Goal: Transaction & Acquisition: Purchase product/service

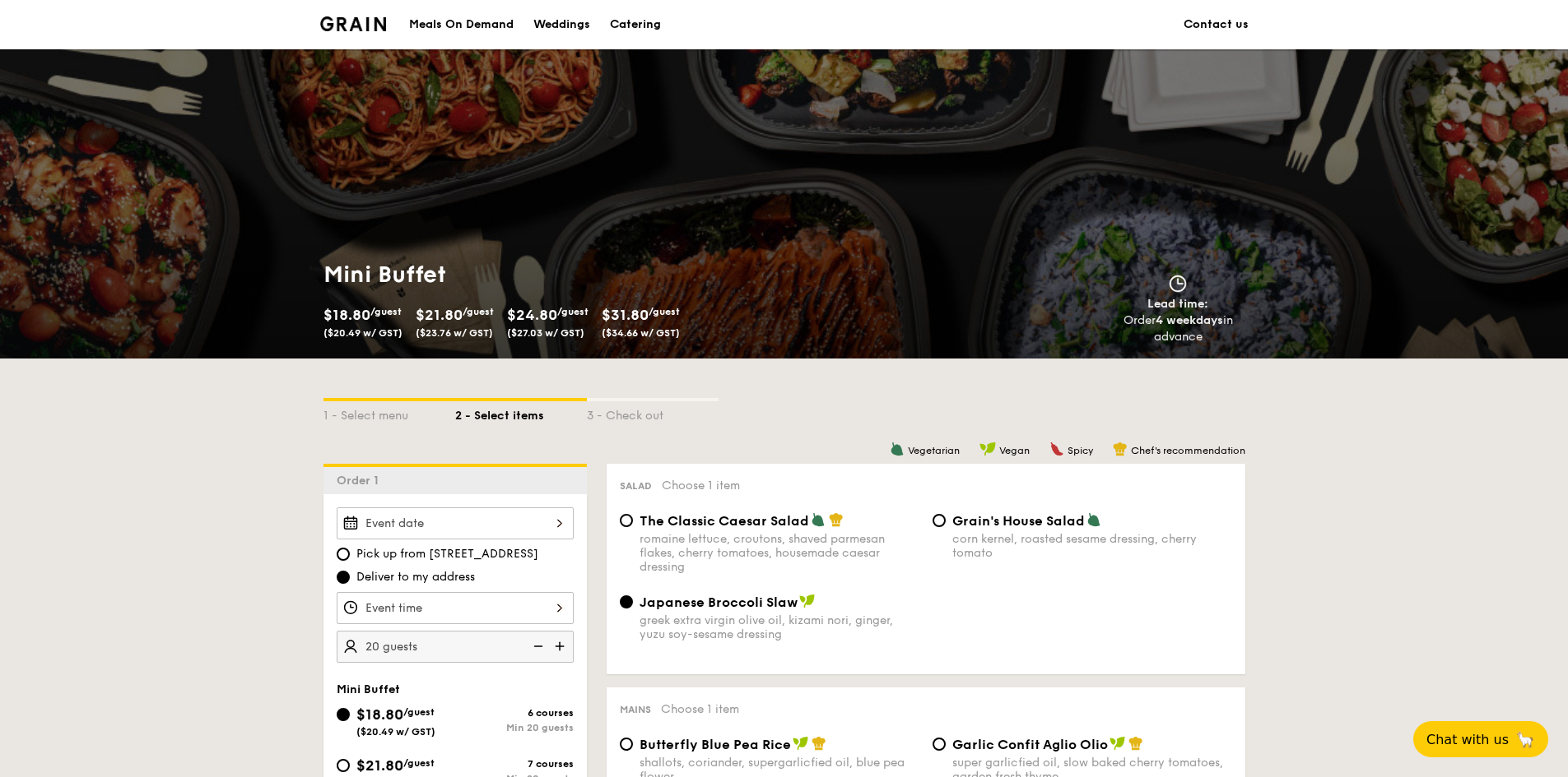
click at [325, 28] on img at bounding box center [354, 24] width 66 height 15
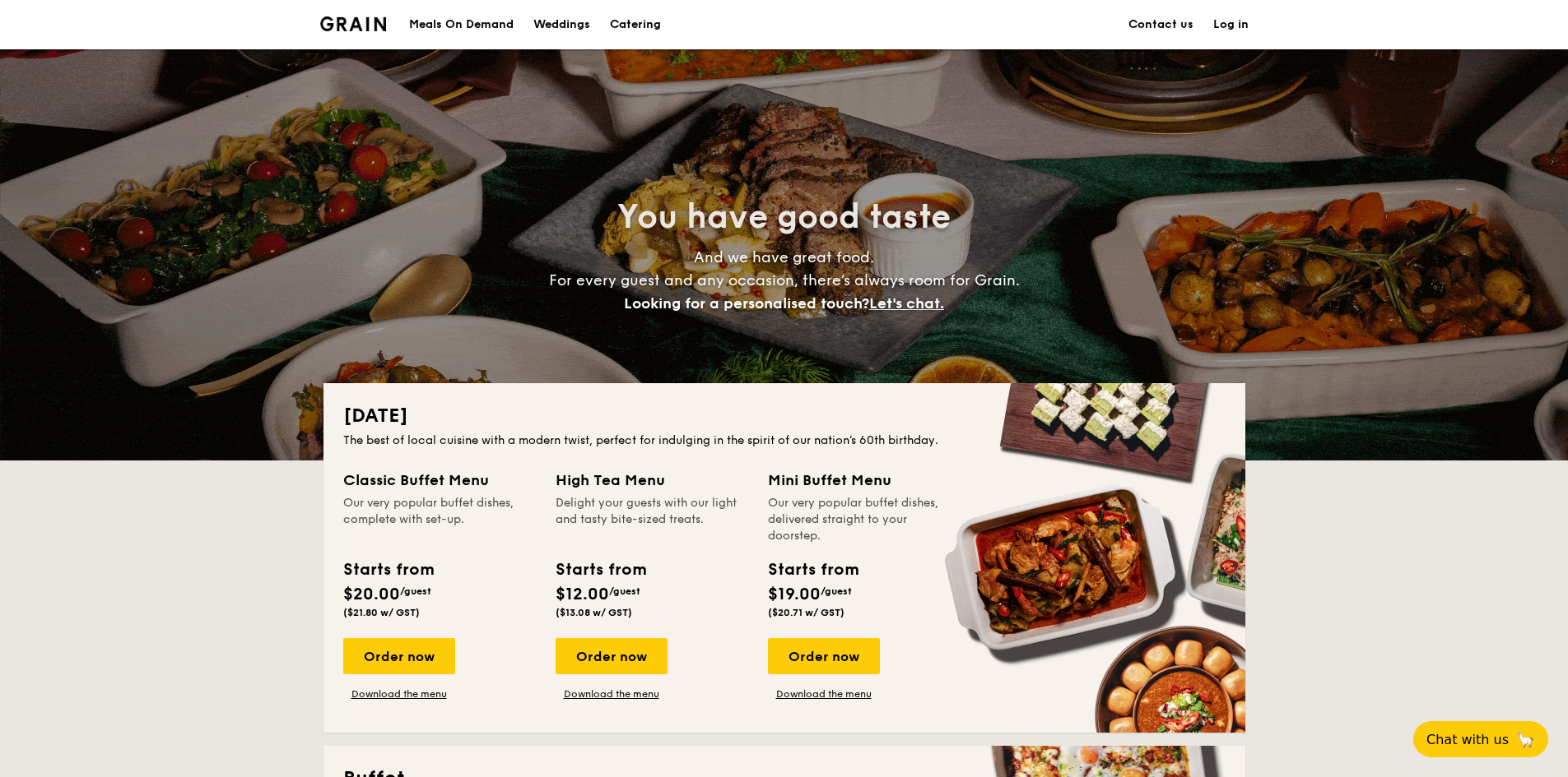
scroll to position [329, 0]
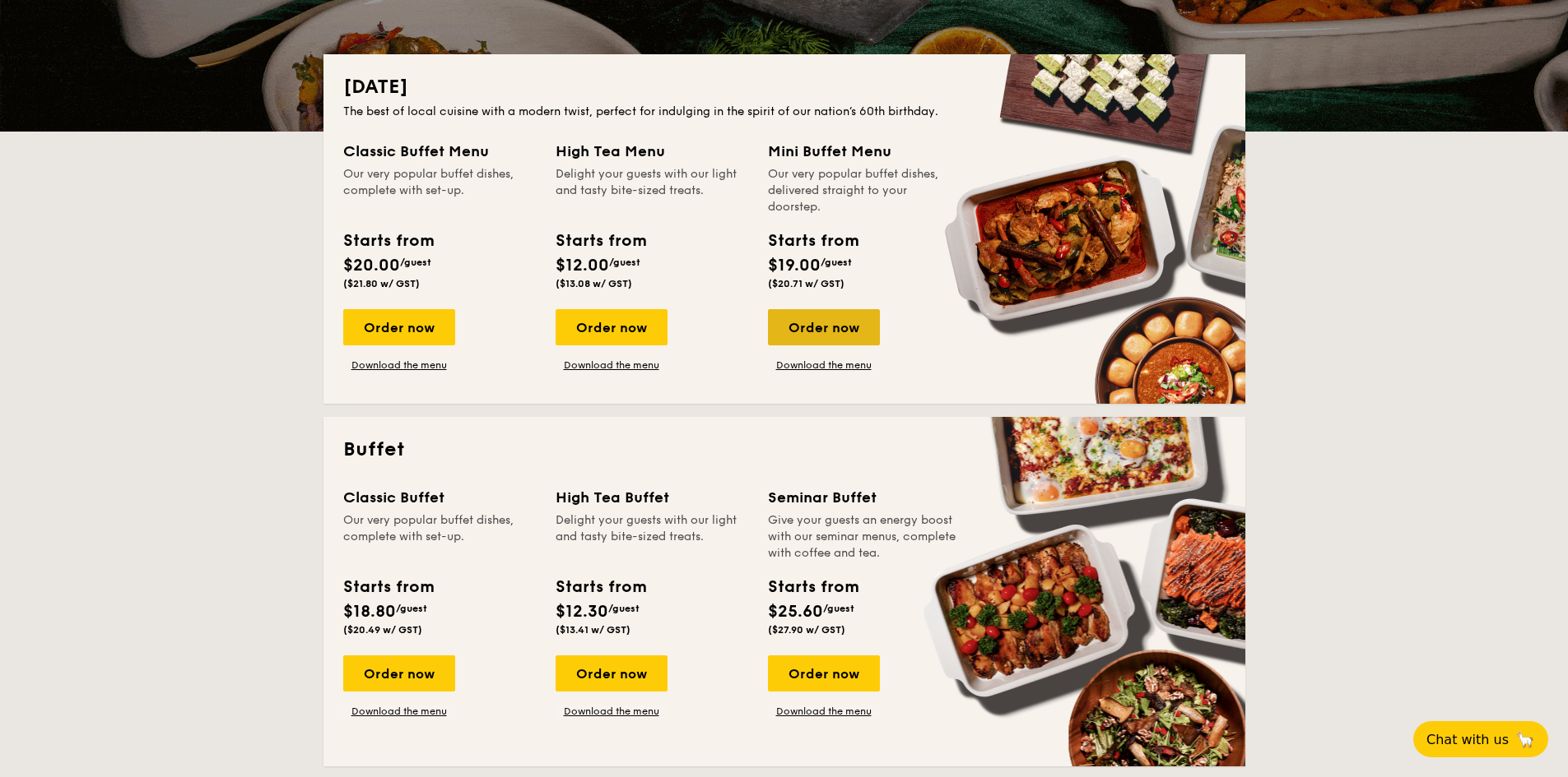
click at [790, 323] on div "Order now" at bounding box center [824, 327] width 112 height 36
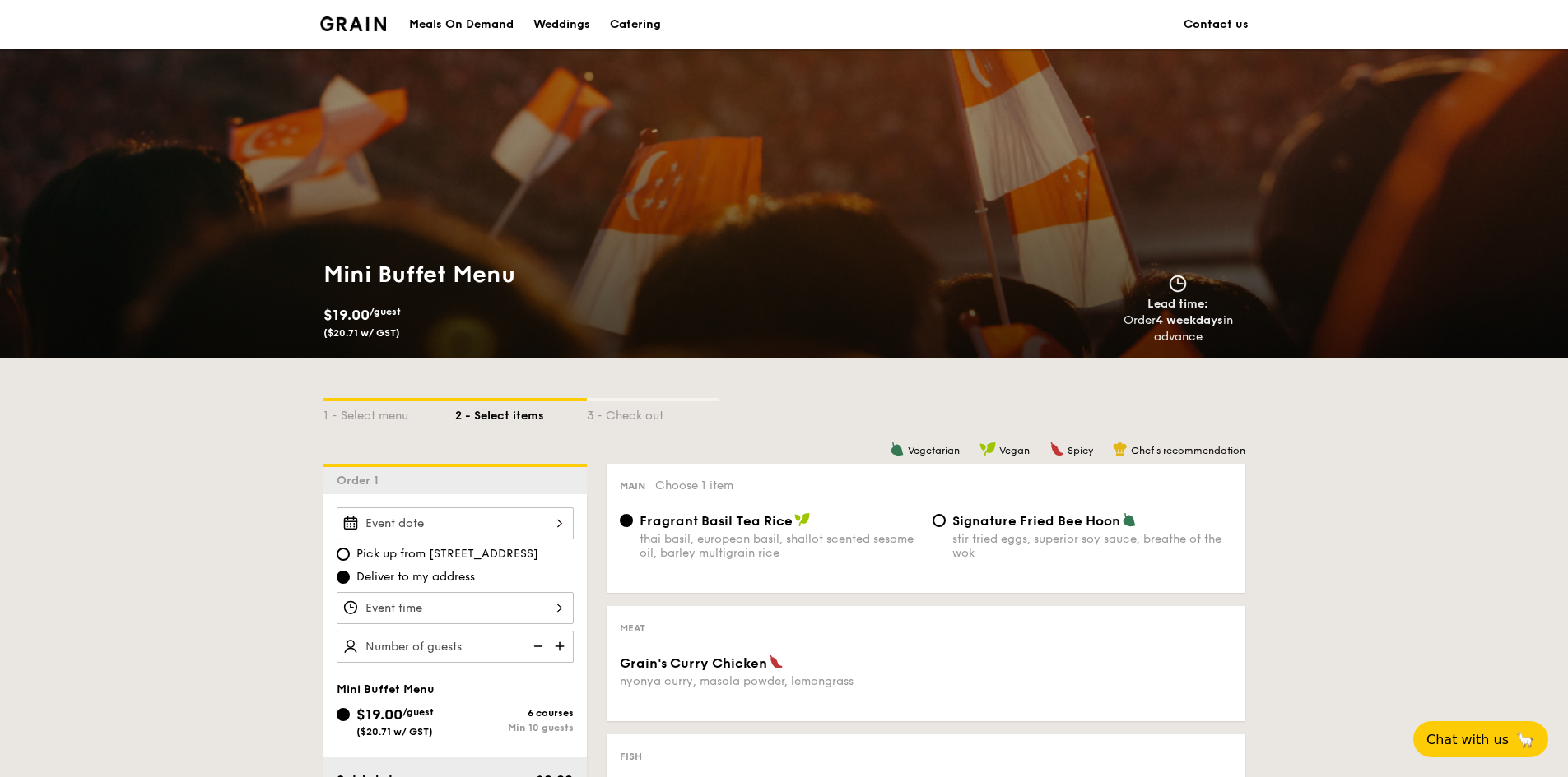
scroll to position [246, 0]
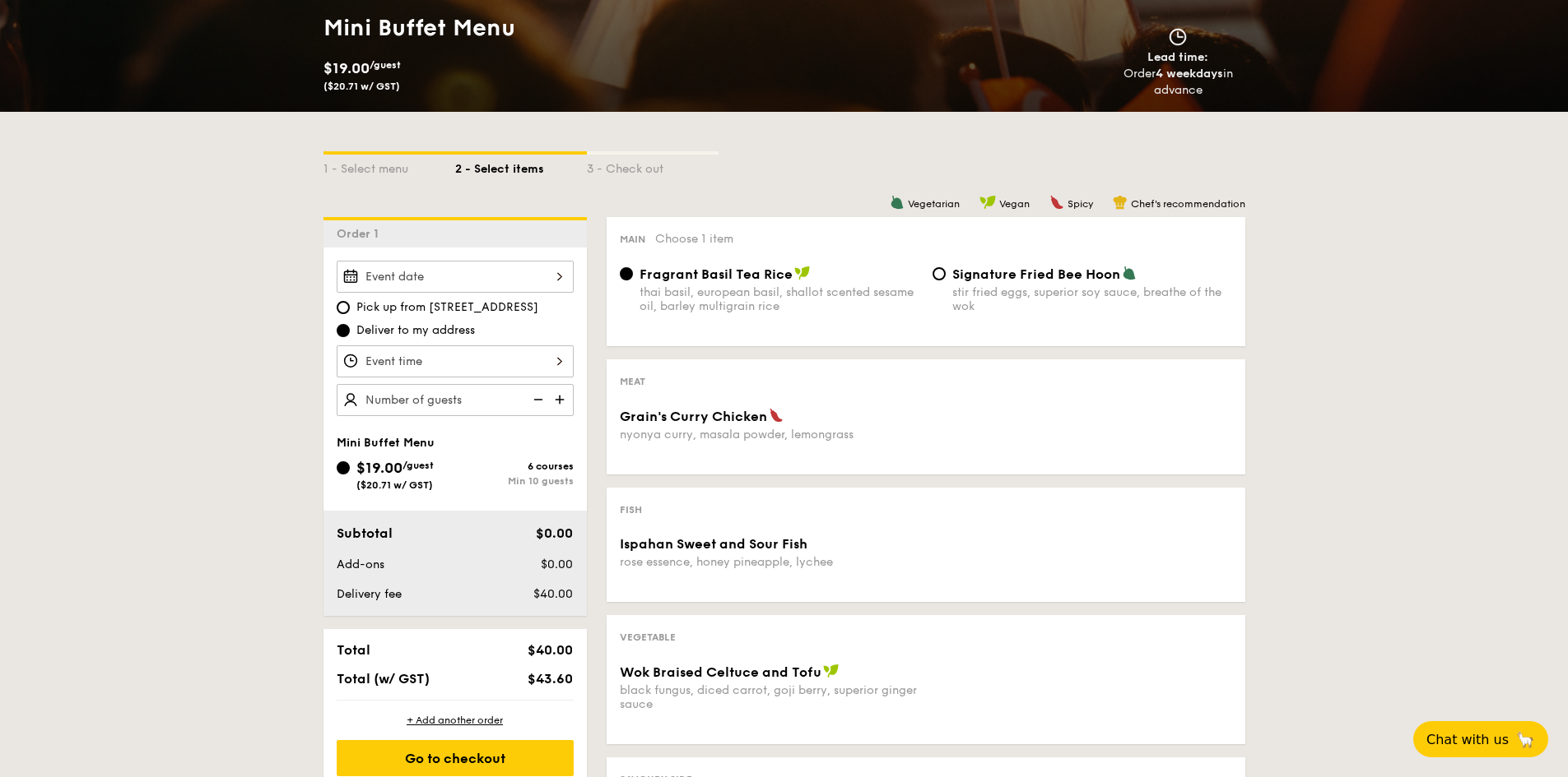
click at [531, 283] on div at bounding box center [455, 277] width 237 height 32
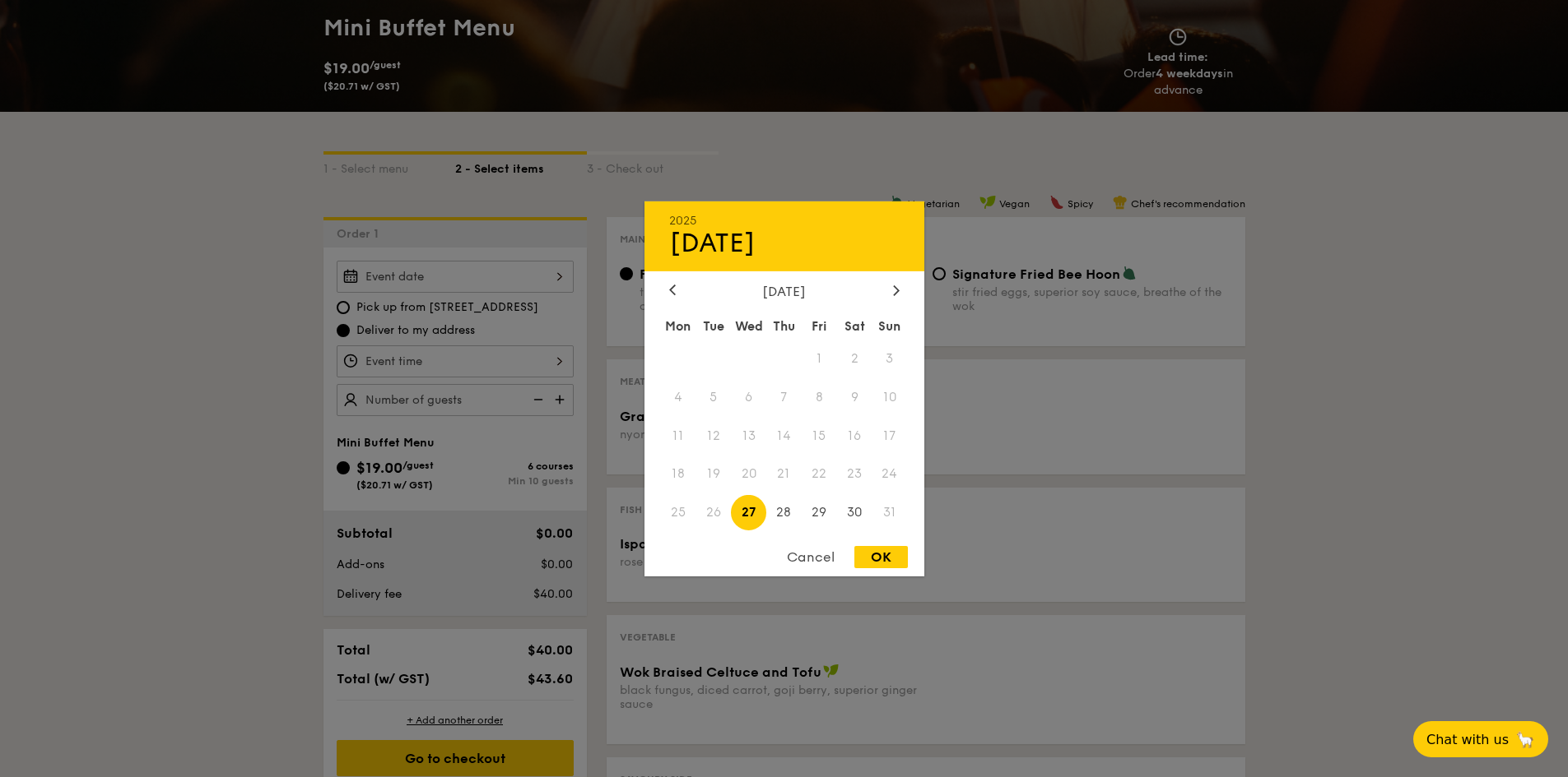
click at [884, 300] on div "August 2025 Mon Tue Wed Thu Fri Sat Sun 1 2 3 4 5 6 7 8 9 10 11 12 13 14 15 16 …" at bounding box center [784, 408] width 280 height 250
click at [896, 297] on div at bounding box center [897, 291] width 15 height 15
click at [754, 432] on span "17" at bounding box center [748, 435] width 35 height 35
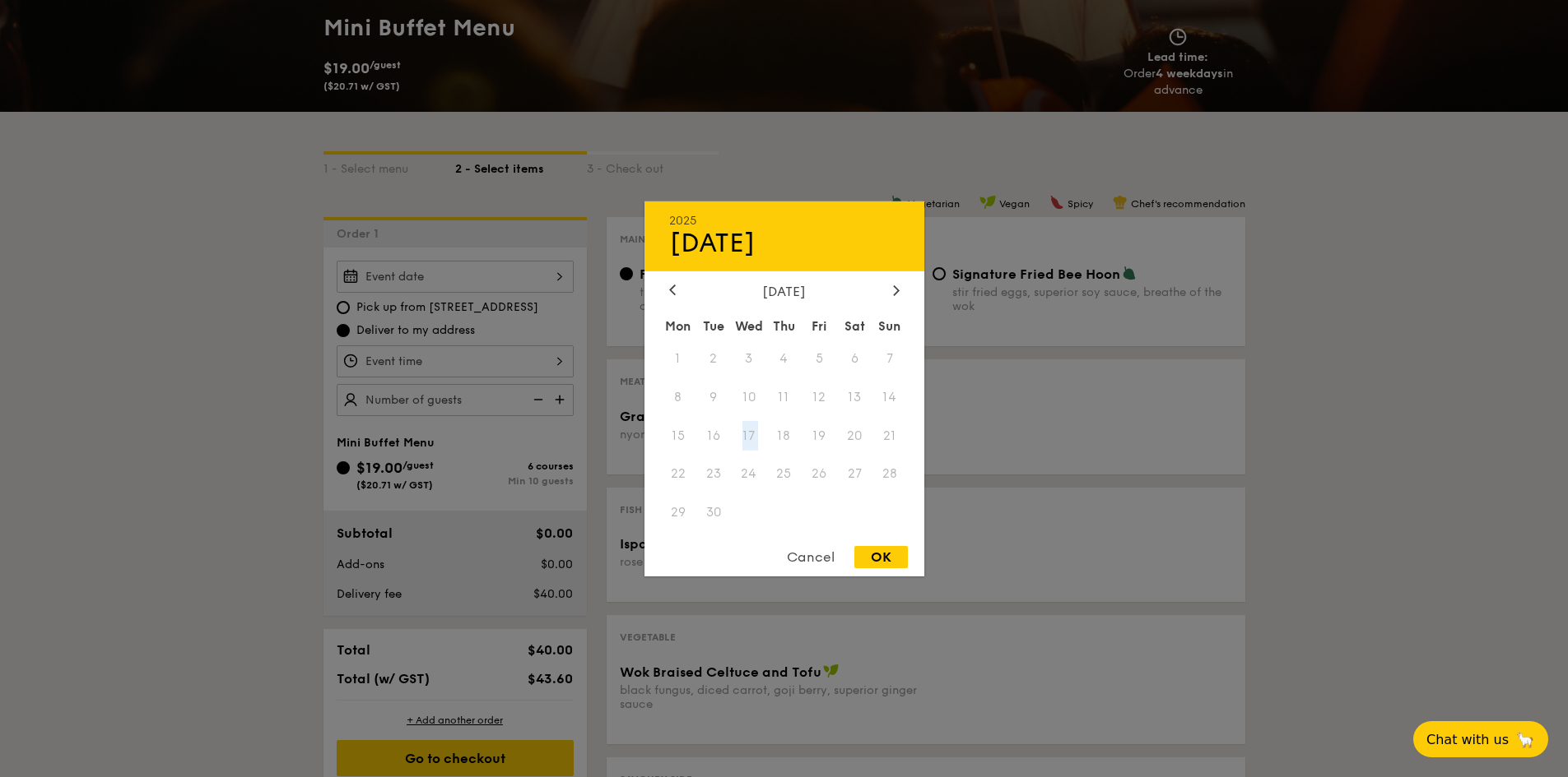
click at [754, 432] on span "17" at bounding box center [748, 435] width 35 height 35
click at [1012, 410] on div at bounding box center [784, 388] width 1568 height 777
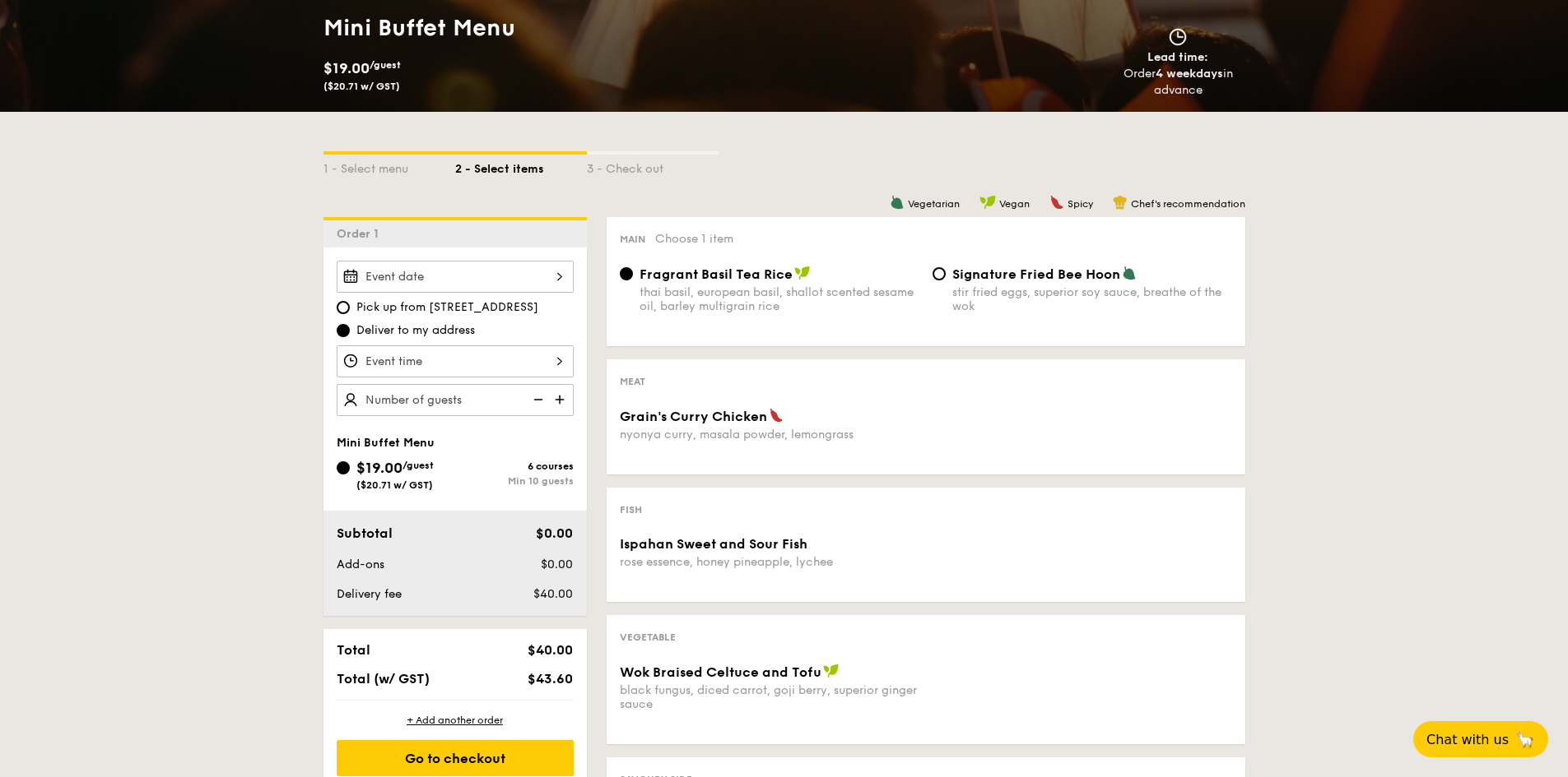
click at [421, 365] on div at bounding box center [455, 362] width 237 height 32
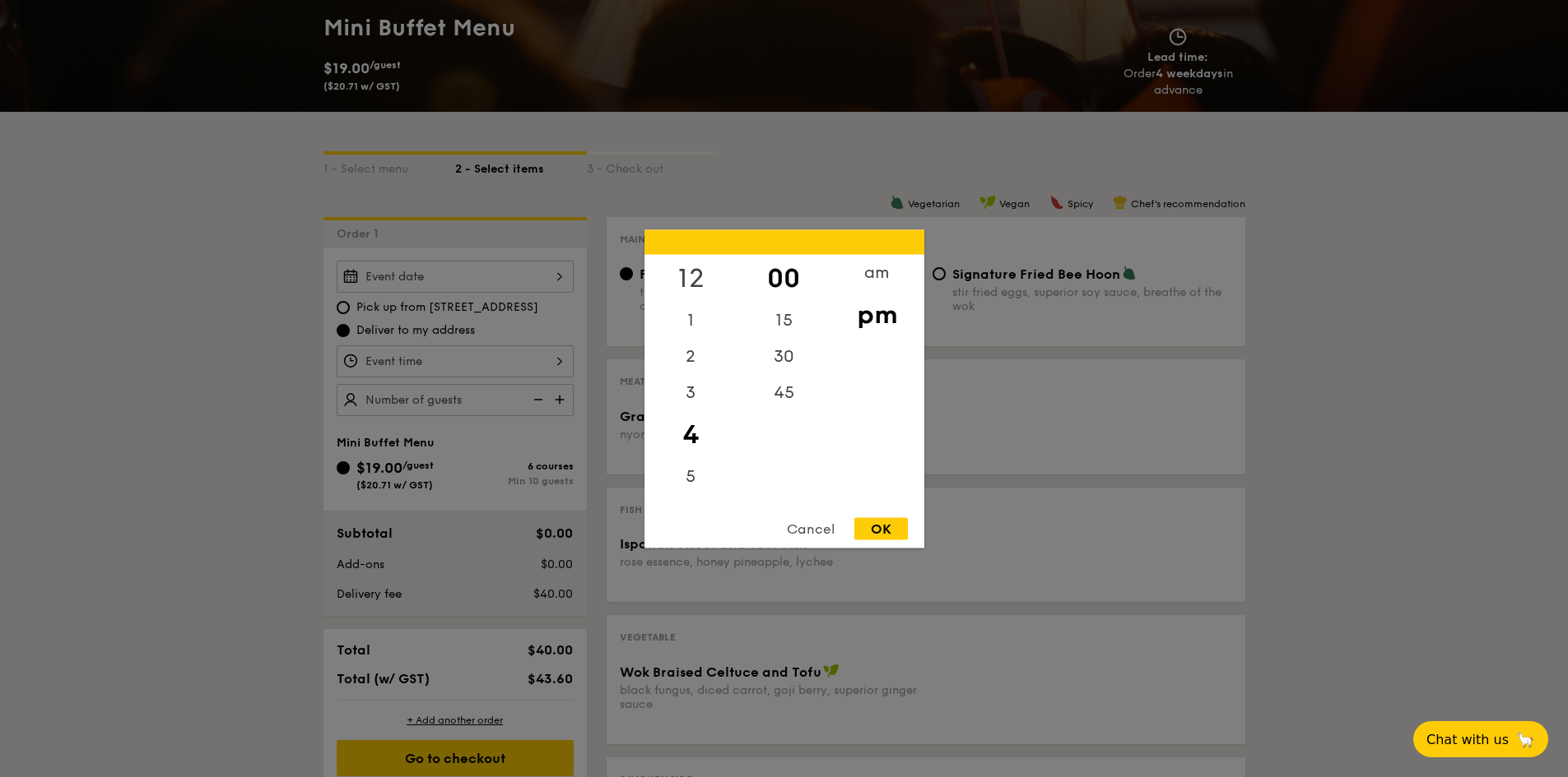
click at [690, 280] on div "12" at bounding box center [691, 278] width 93 height 47
click at [778, 369] on div "30" at bounding box center [784, 362] width 93 height 47
click at [871, 527] on div "OK" at bounding box center [881, 528] width 53 height 22
type input "12:30PM"
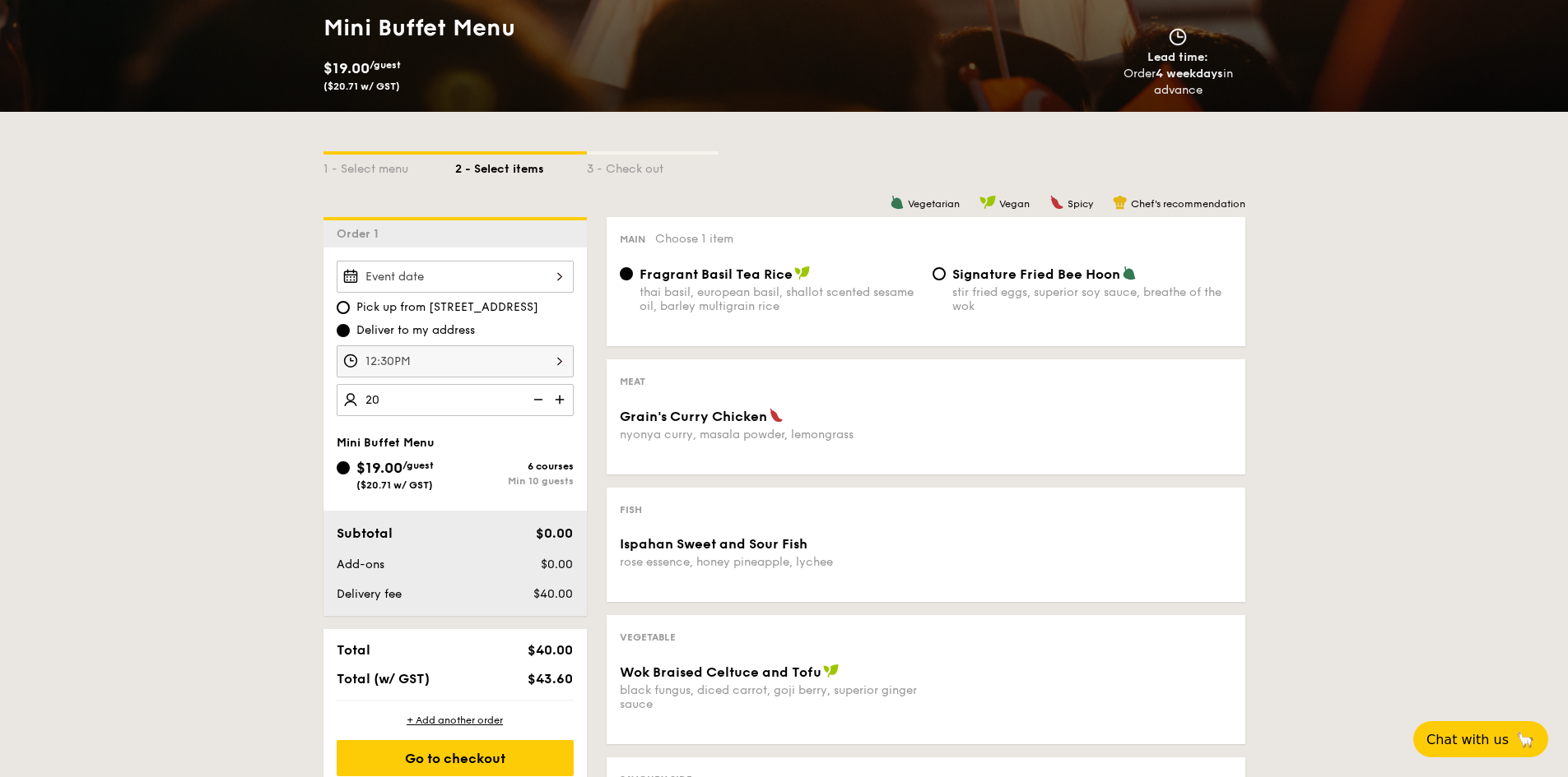
type input "20 guests"
click at [165, 396] on div "1 - Select menu 2 - Select items 3 - Check out Order 1 Pick up from 5 Burn Road…" at bounding box center [784, 577] width 1568 height 931
click at [942, 273] on input "Signature Fried Bee Hoon stir fried eggs, superior soy sauce, breathe of the wok" at bounding box center [939, 274] width 13 height 13
radio input "true"
drag, startPoint x: 626, startPoint y: 274, endPoint x: 647, endPoint y: 274, distance: 21.0
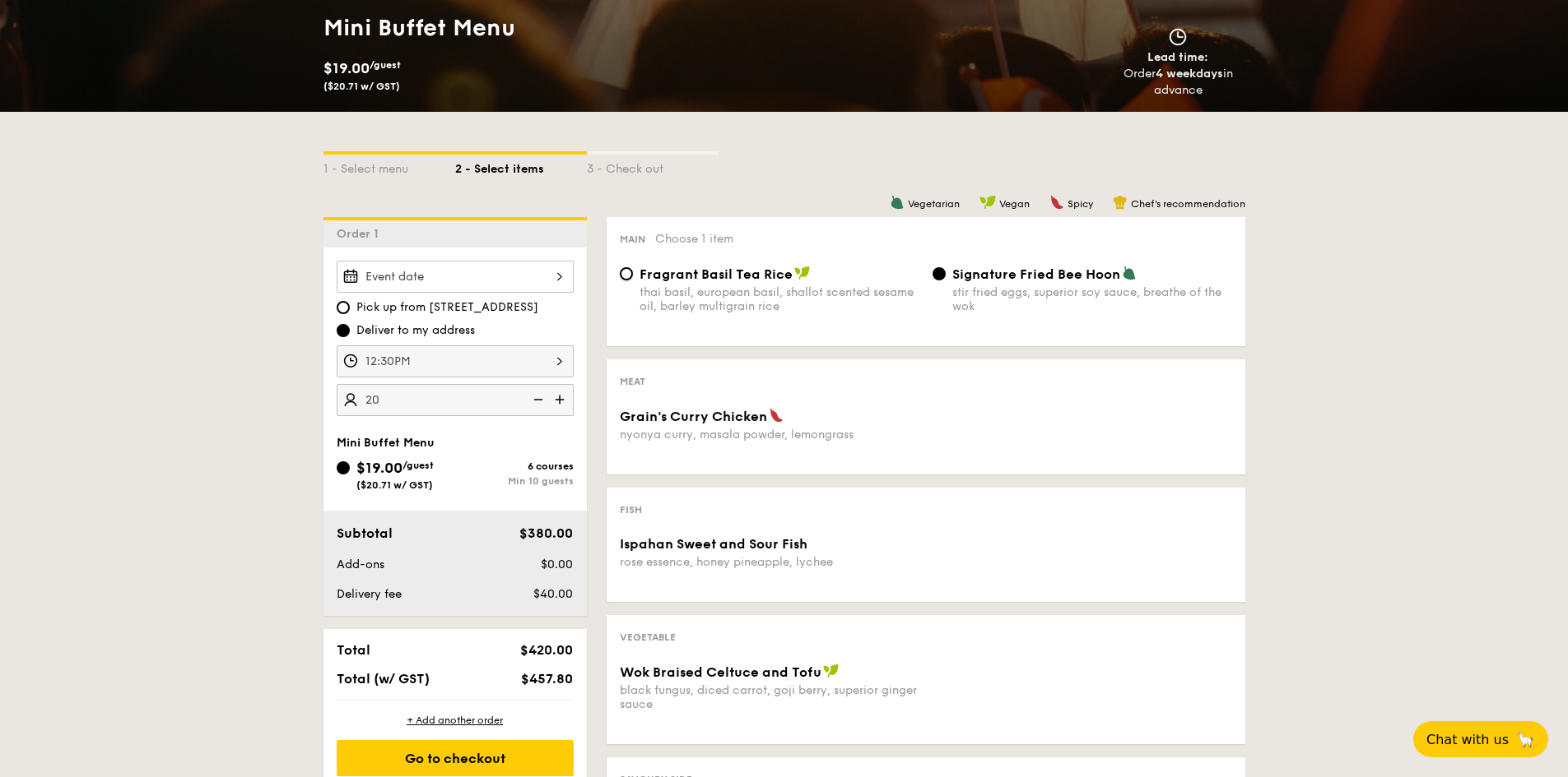
click at [627, 274] on input "Fragrant Basil Tea Rice thai basil, european basil, shallot scented sesame oil,…" at bounding box center [627, 274] width 13 height 13
radio input "true"
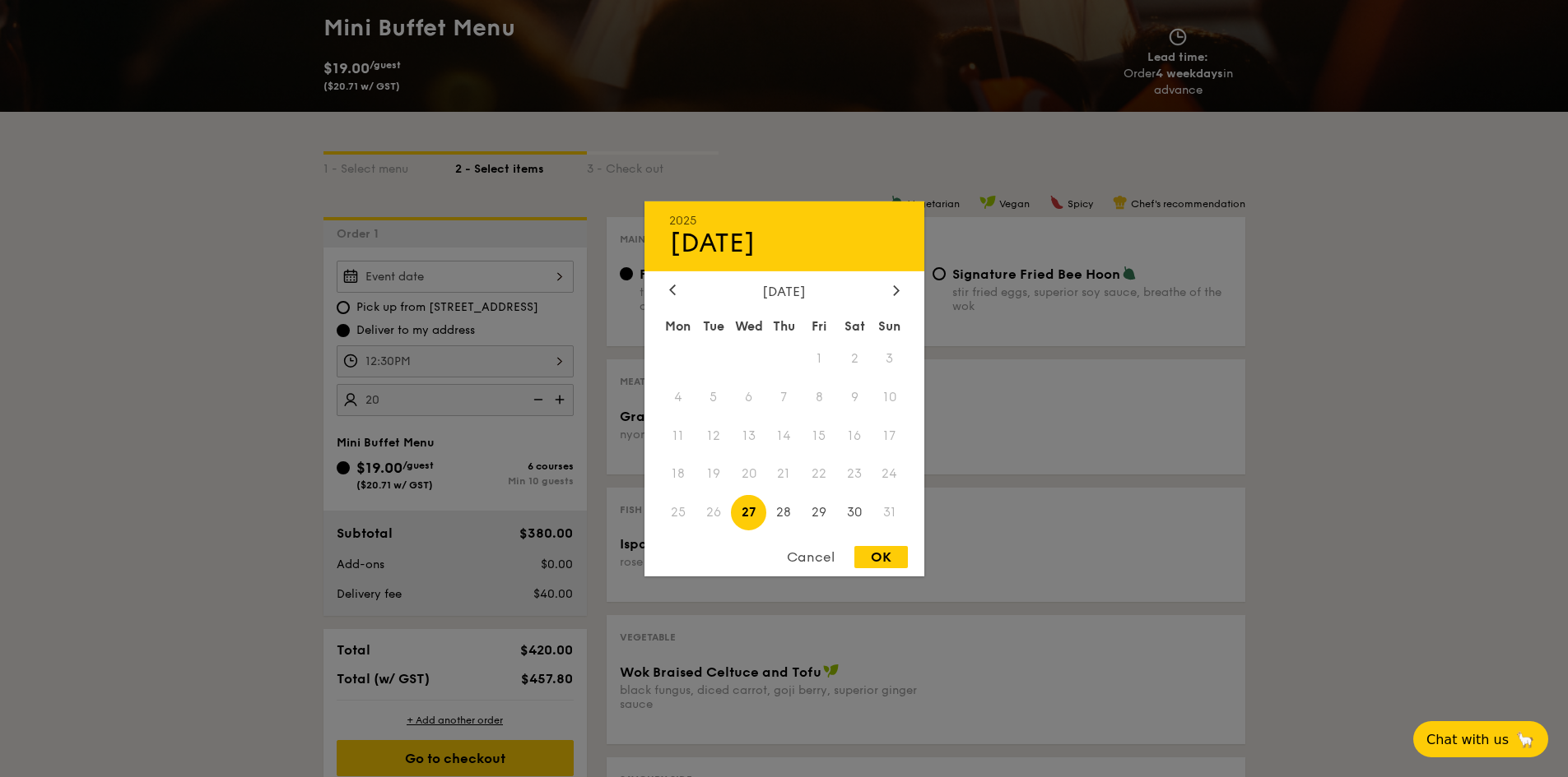
click at [563, 278] on div "2025 Aug 27 August 2025 Mon Tue Wed Thu Fri Sat Sun 1 2 3 4 5 6 7 8 9 10 11 12 …" at bounding box center [455, 277] width 237 height 32
click at [892, 297] on div at bounding box center [897, 291] width 15 height 15
click at [238, 425] on div at bounding box center [784, 388] width 1568 height 777
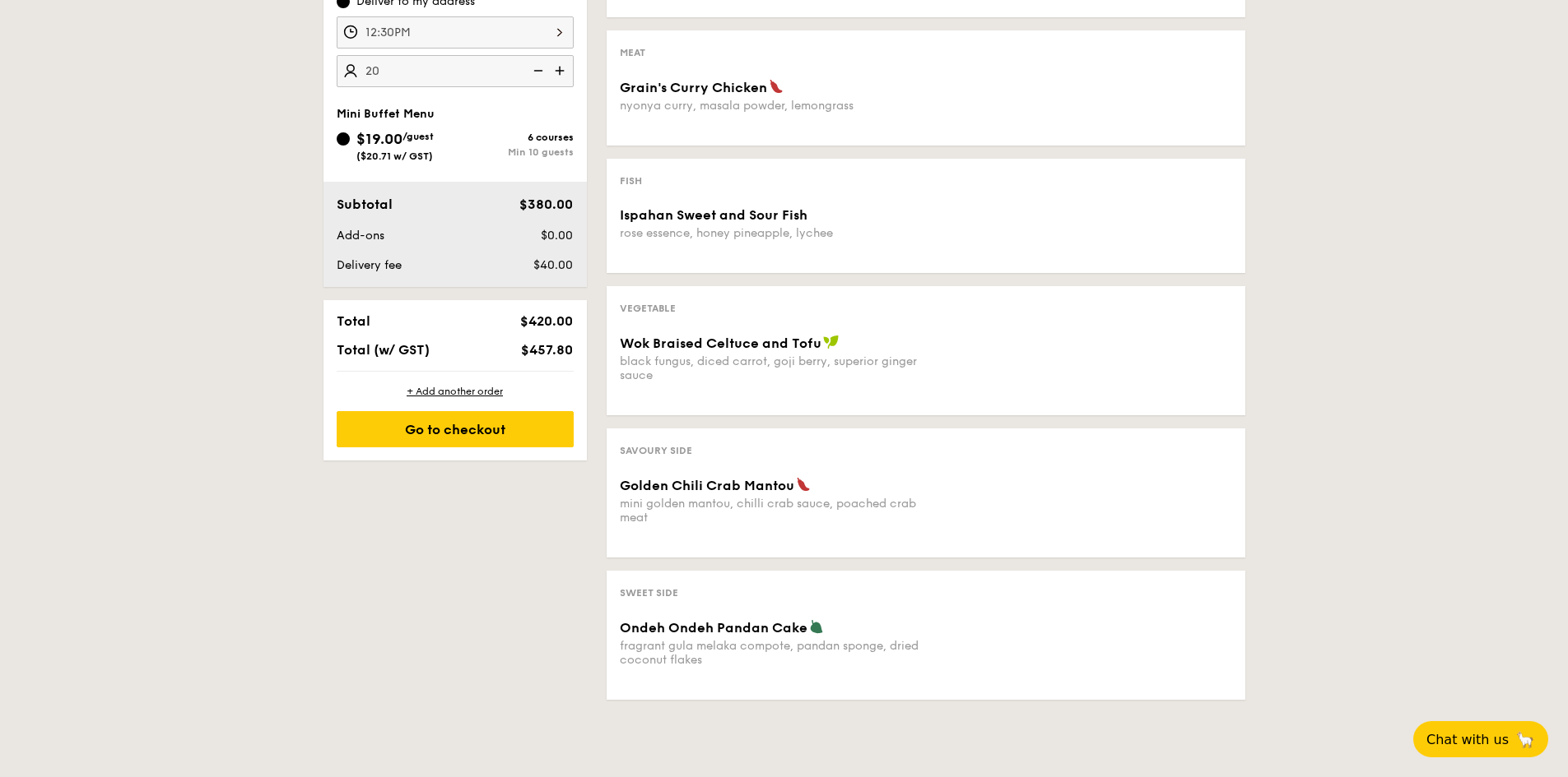
scroll to position [329, 0]
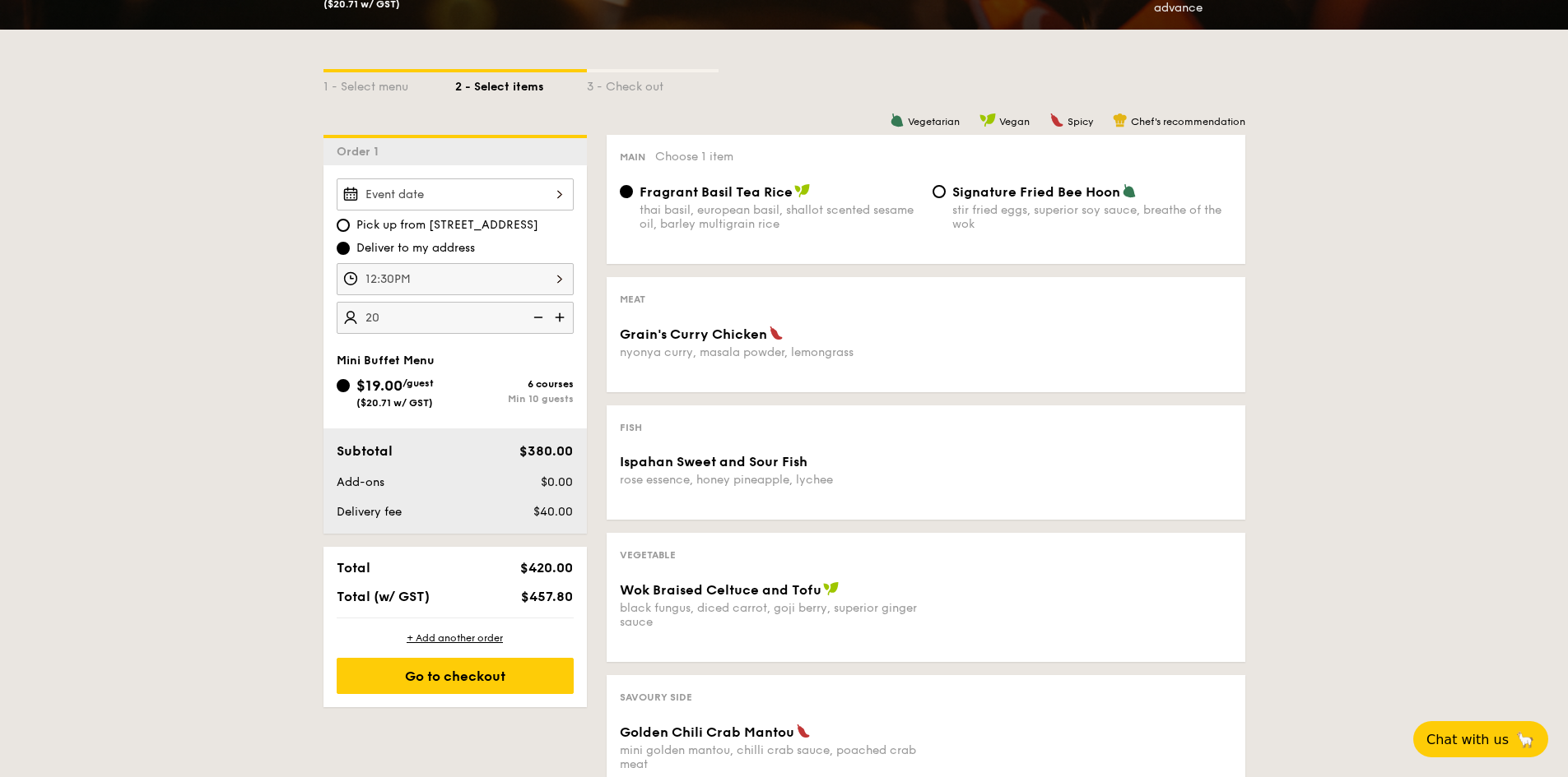
click at [520, 595] on div "$457.80" at bounding box center [530, 597] width 100 height 15
drag, startPoint x: 524, startPoint y: 595, endPoint x: 577, endPoint y: 597, distance: 53.0
click at [577, 597] on div "$457.80" at bounding box center [530, 597] width 100 height 15
copy span "$457.80"
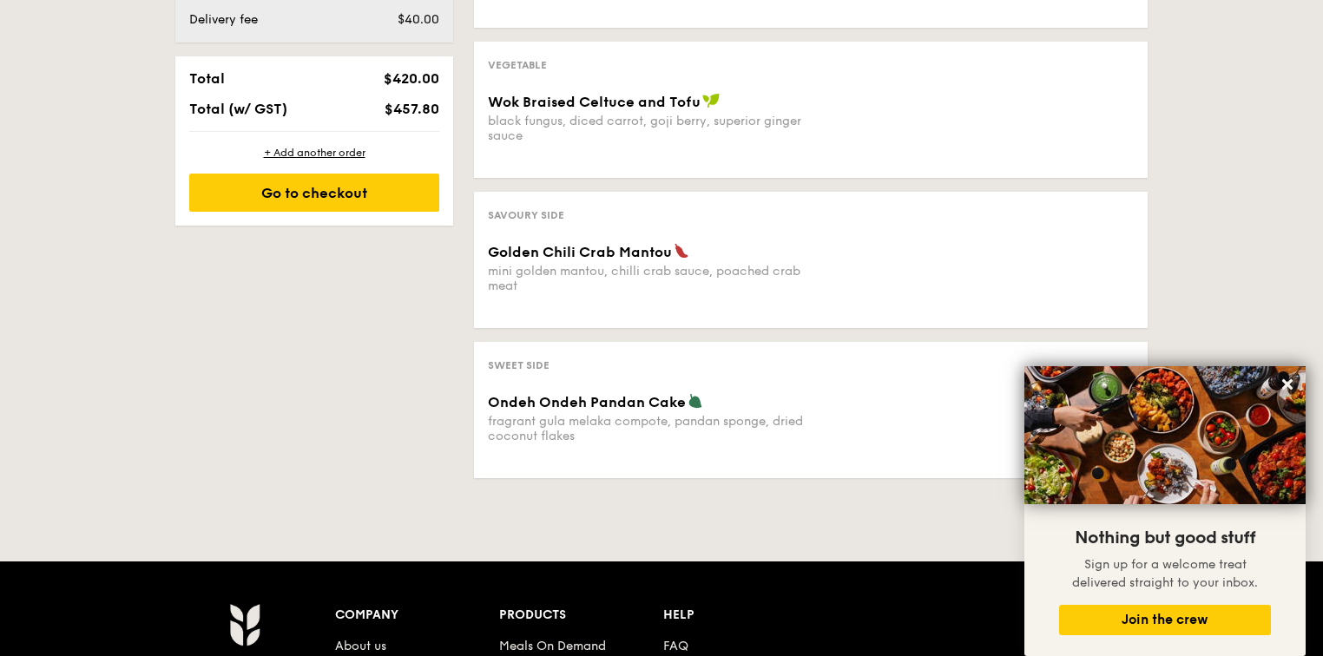
click at [392, 390] on div "1 - Select menu 2 - Select items 3 - Check out Order 1 Pick up from 5 Burn Road…" at bounding box center [661, 1] width 1000 height 982
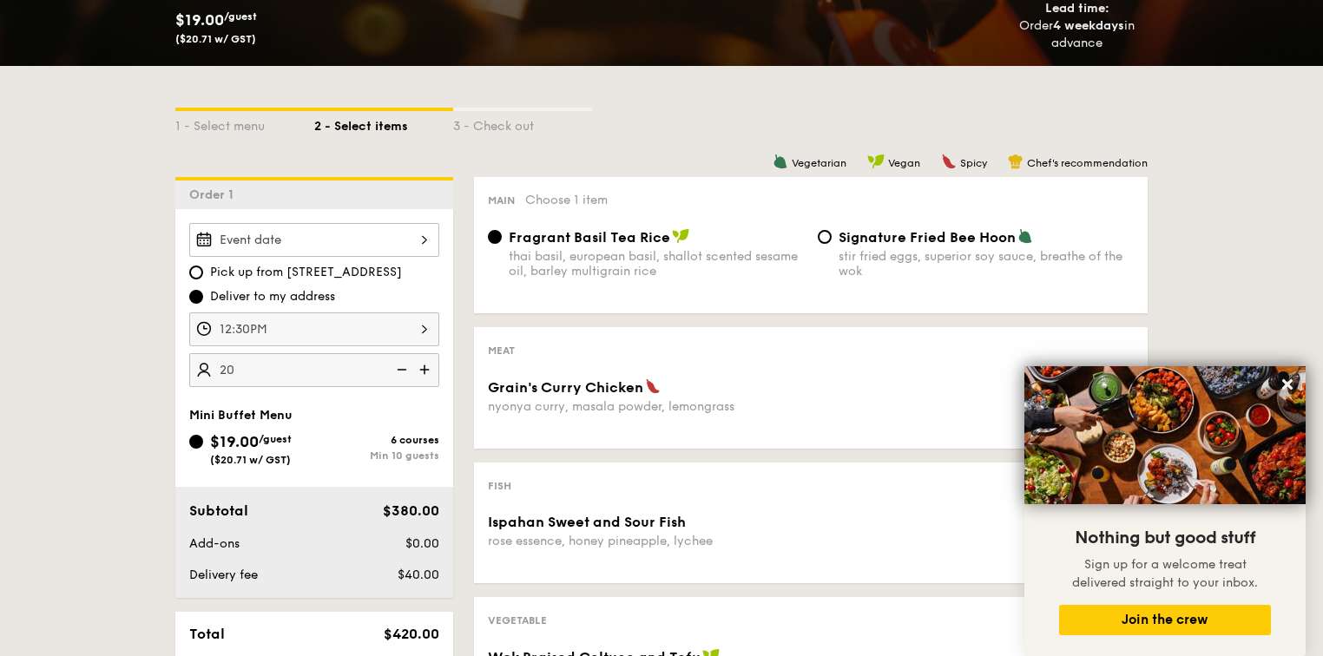
scroll to position [104, 0]
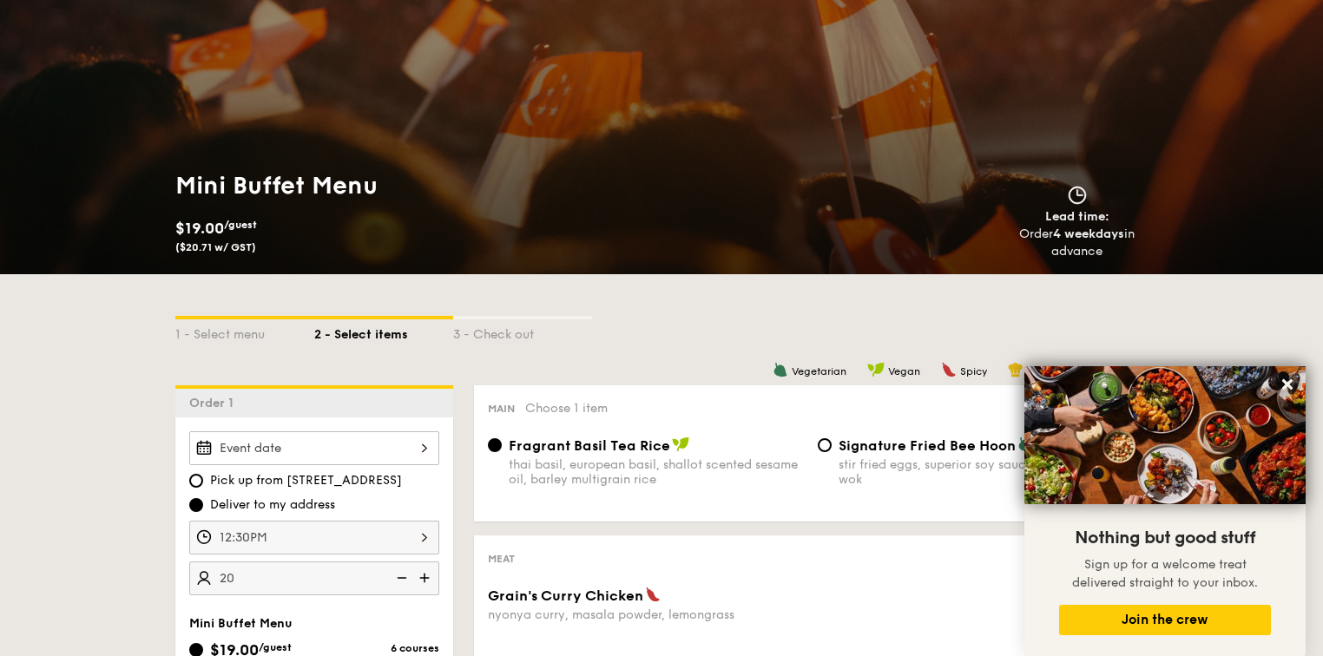
scroll to position [278, 0]
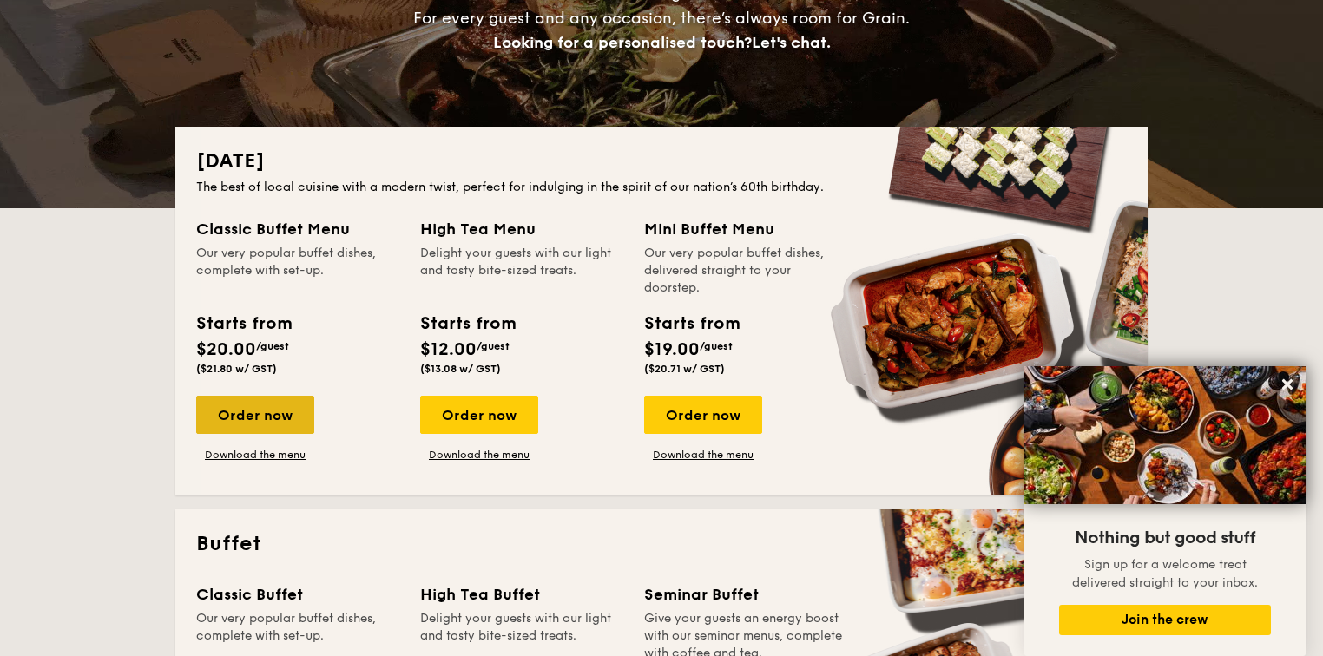
click at [264, 418] on div "Order now" at bounding box center [255, 415] width 118 height 38
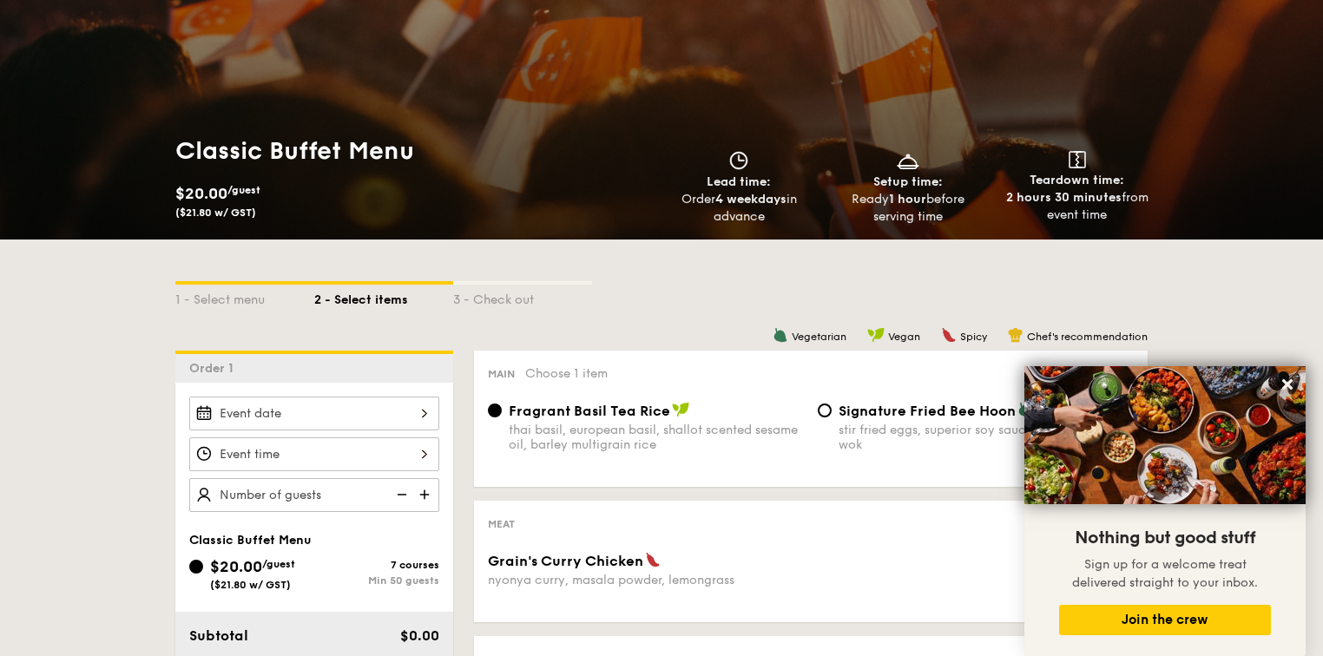
scroll to position [278, 0]
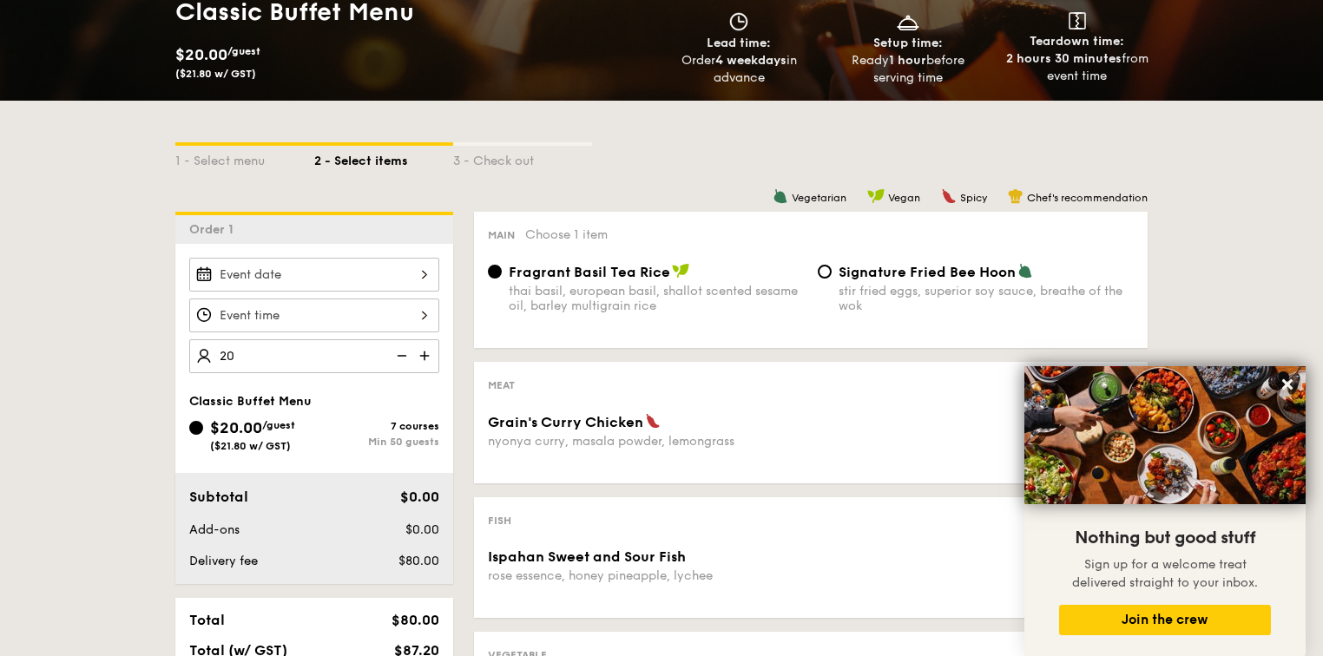
type input "50 guests"
click at [101, 375] on div "1 - Select menu 2 - Select items 3 - Check out Order 1 50 guests Classic Buffet…" at bounding box center [661, 659] width 1323 height 1117
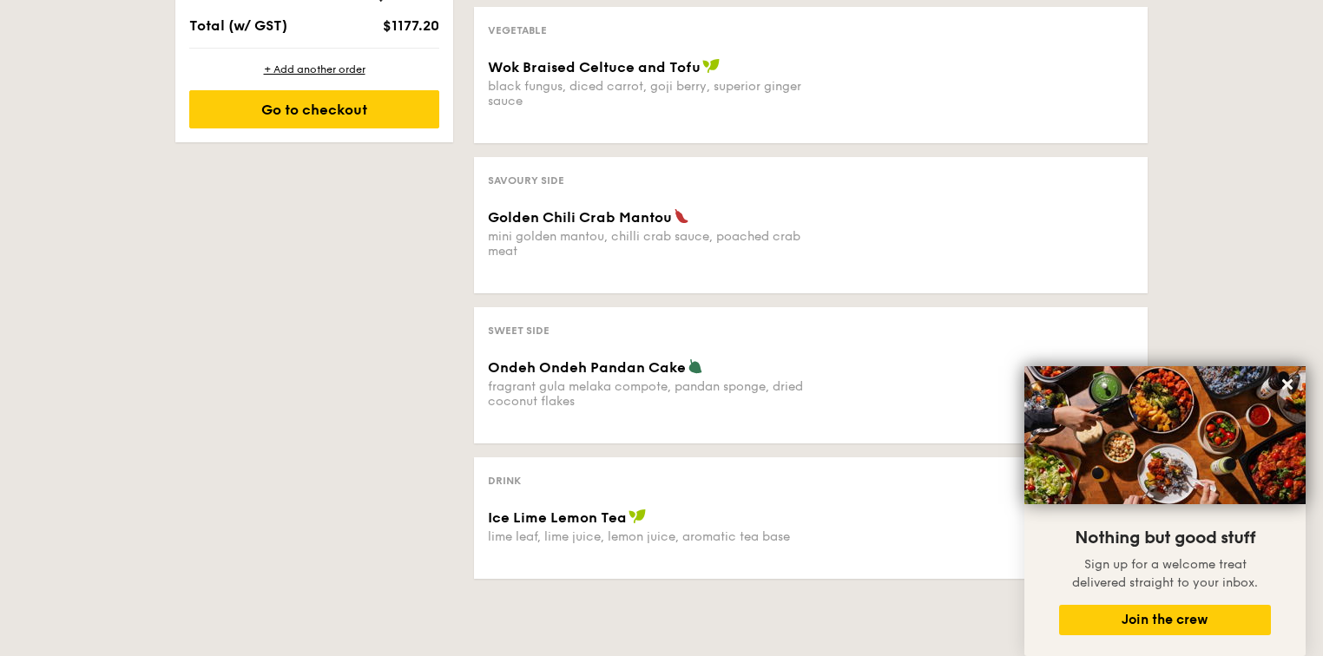
scroll to position [764, 0]
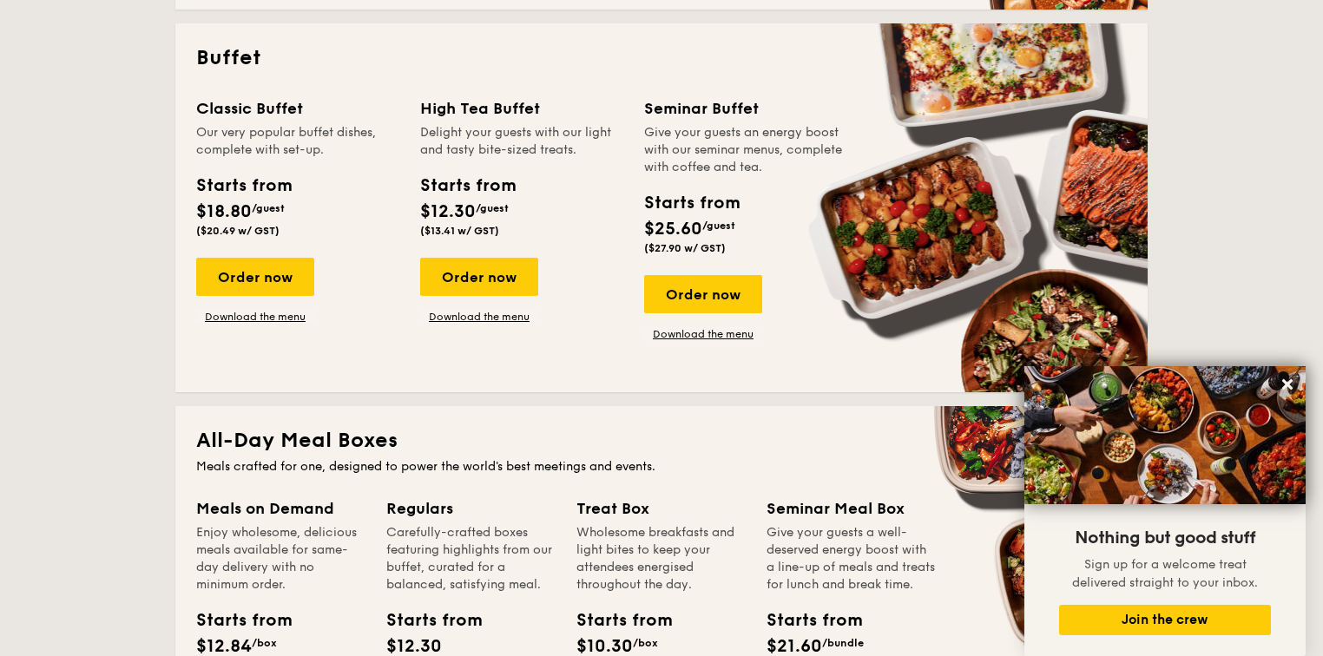
scroll to position [278, 0]
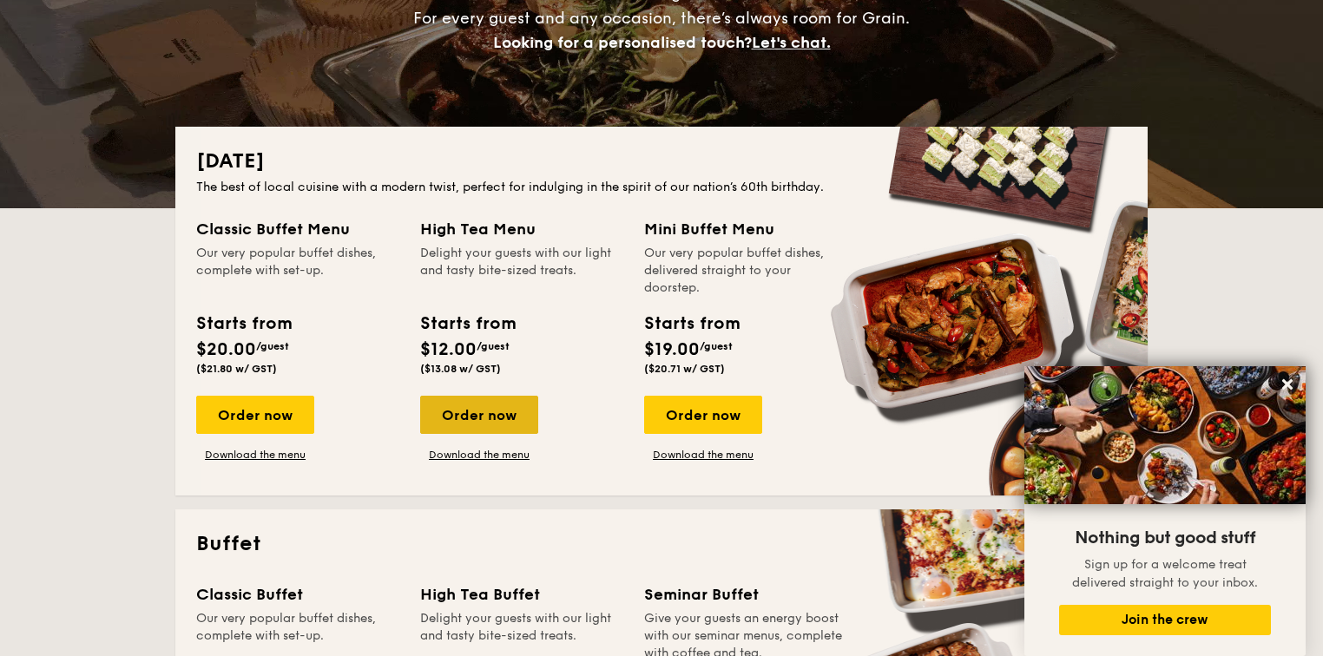
click at [483, 406] on div "Order now" at bounding box center [479, 415] width 118 height 38
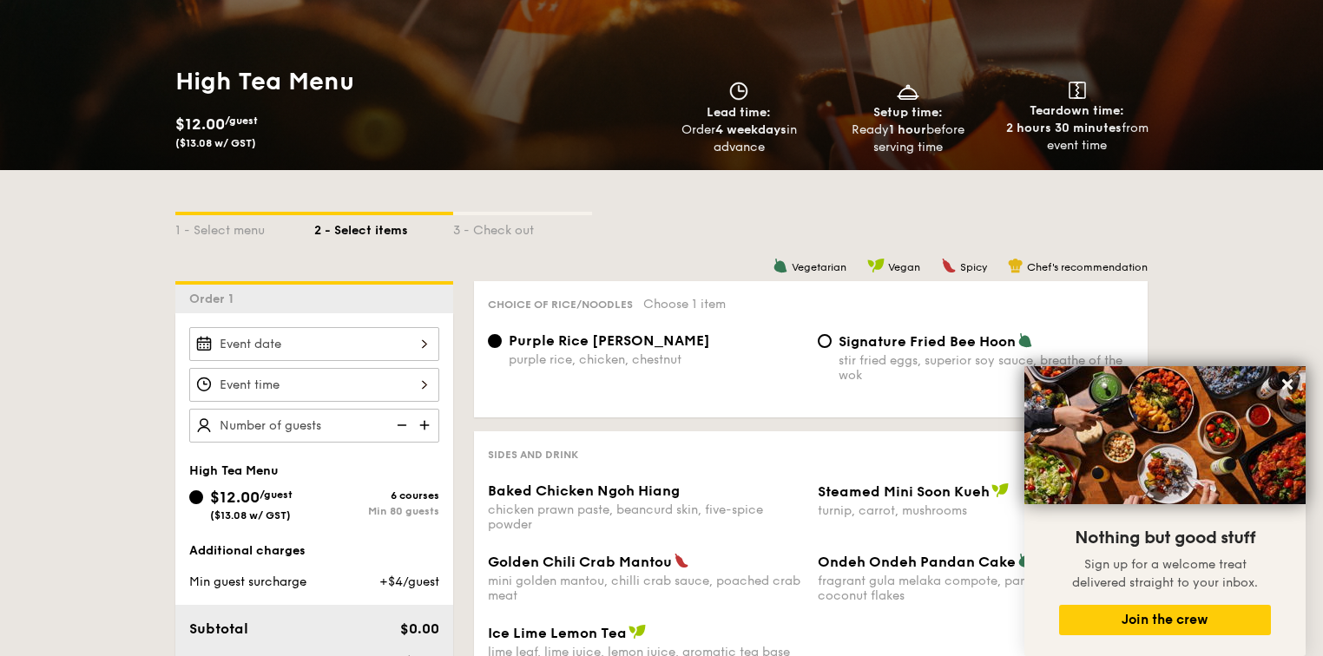
scroll to position [486, 0]
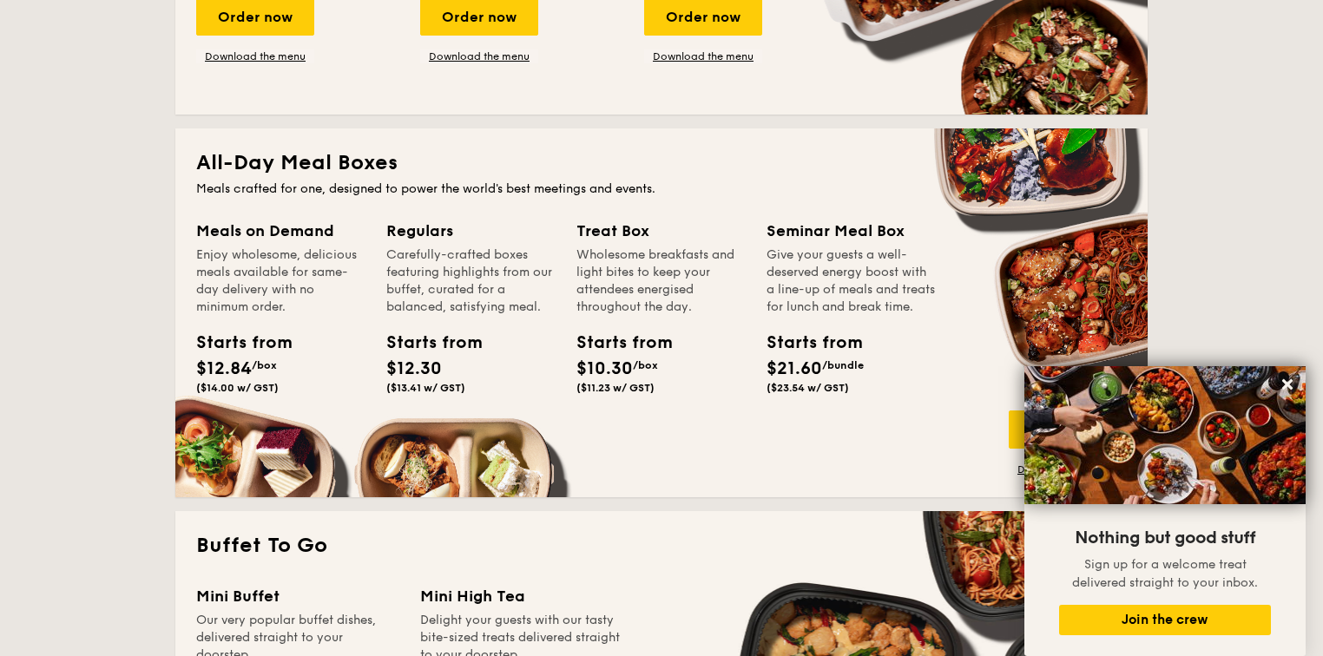
scroll to position [1320, 0]
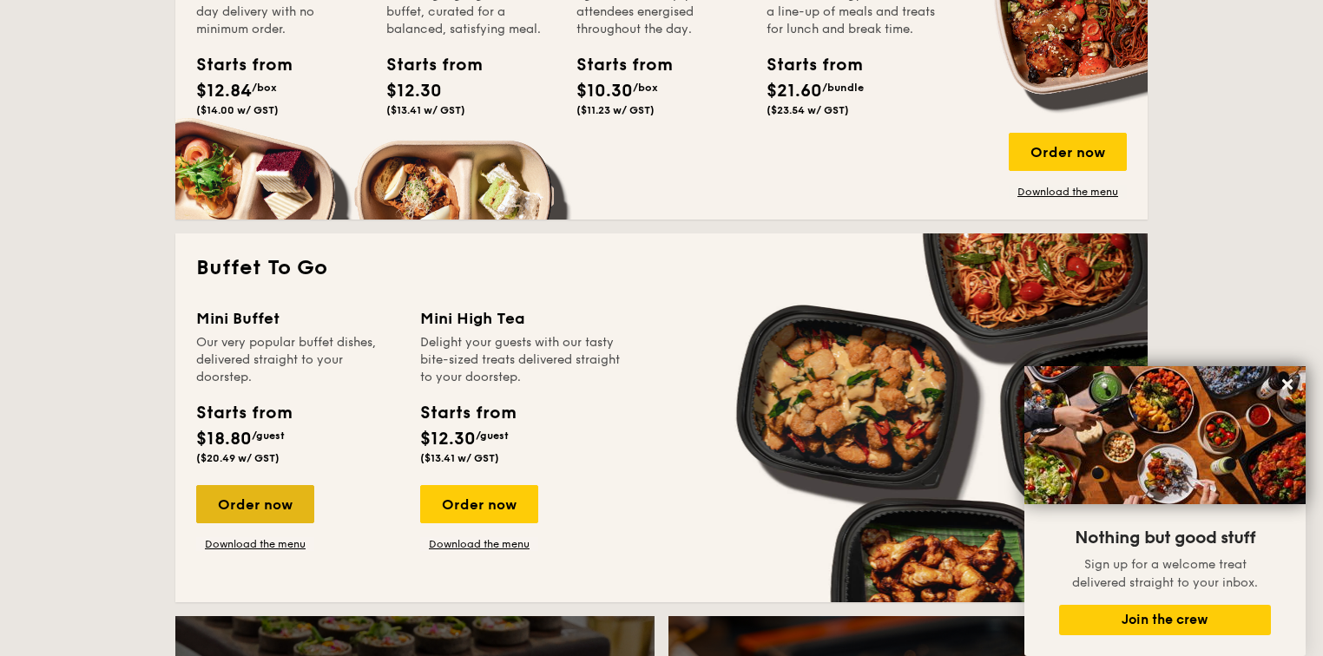
click at [211, 507] on div "Order now" at bounding box center [255, 504] width 118 height 38
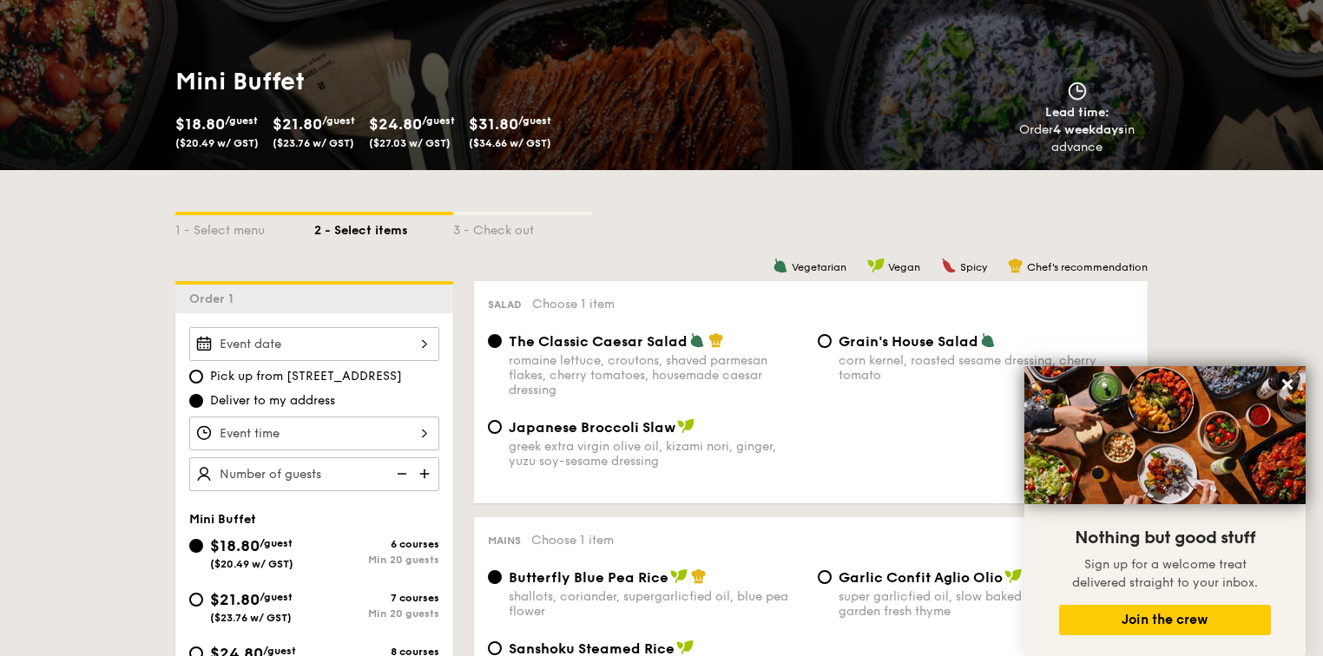
scroll to position [417, 0]
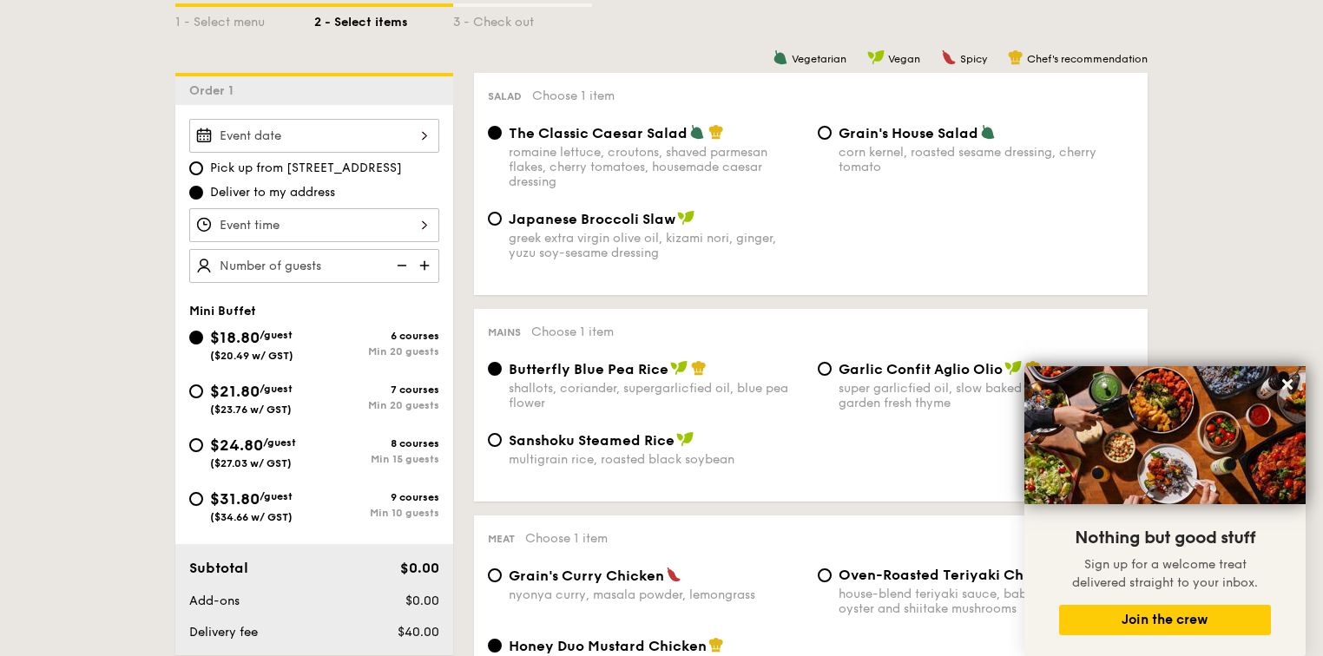
click at [324, 134] on div at bounding box center [314, 136] width 250 height 34
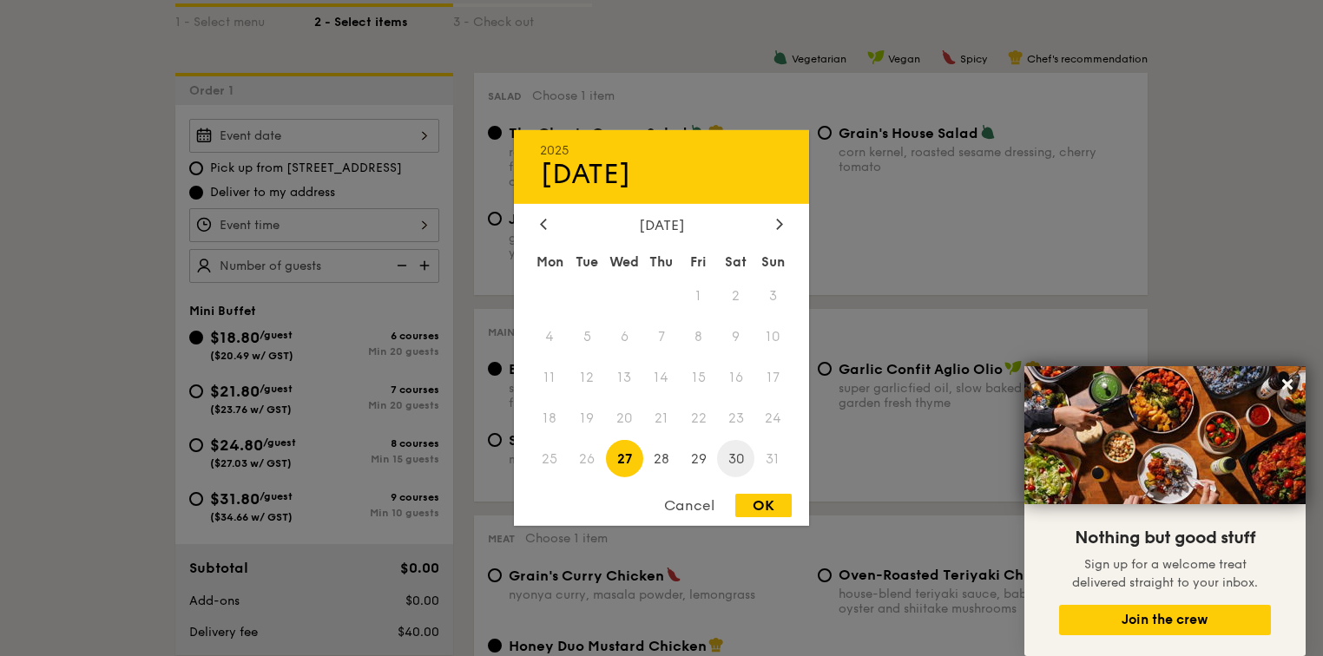
click at [741, 453] on span "30" at bounding box center [735, 458] width 37 height 37
click at [765, 507] on div "OK" at bounding box center [763, 505] width 56 height 23
type input "[DATE]"
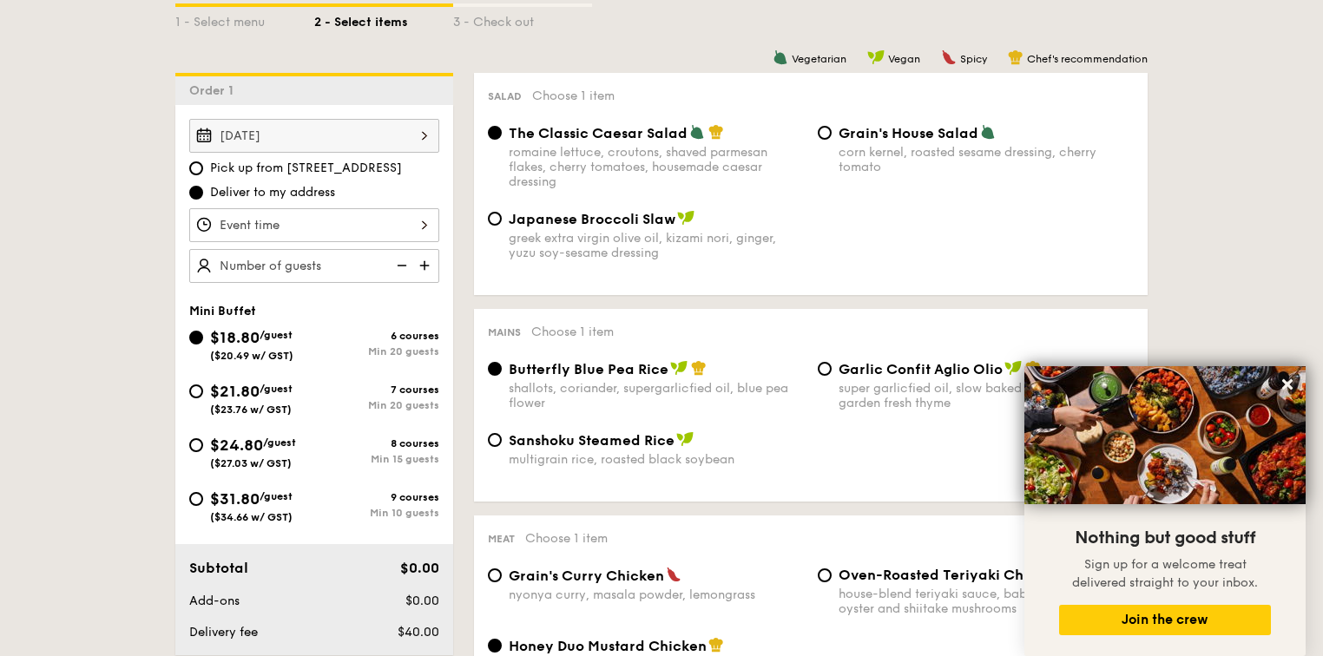
click at [422, 215] on div at bounding box center [314, 225] width 250 height 34
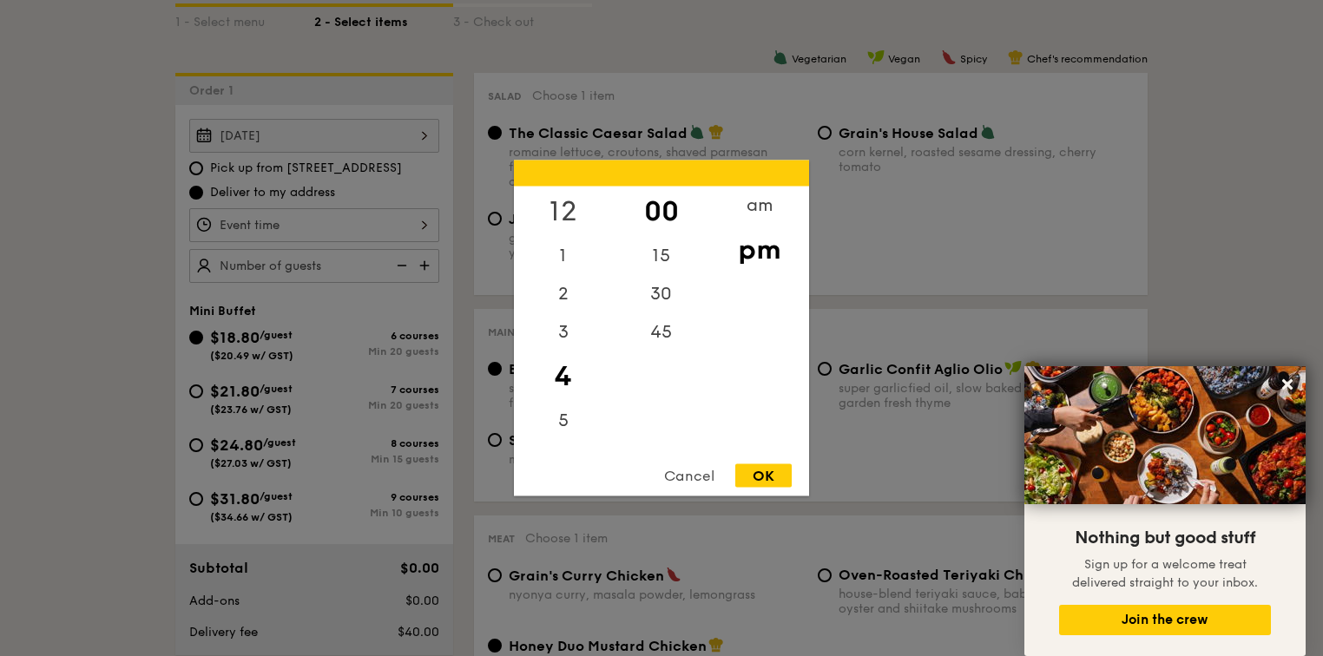
click at [567, 208] on div "12" at bounding box center [563, 212] width 98 height 50
click at [663, 297] on div "30" at bounding box center [661, 300] width 98 height 50
click at [761, 476] on div "OK" at bounding box center [763, 475] width 56 height 23
type input "12:30PM"
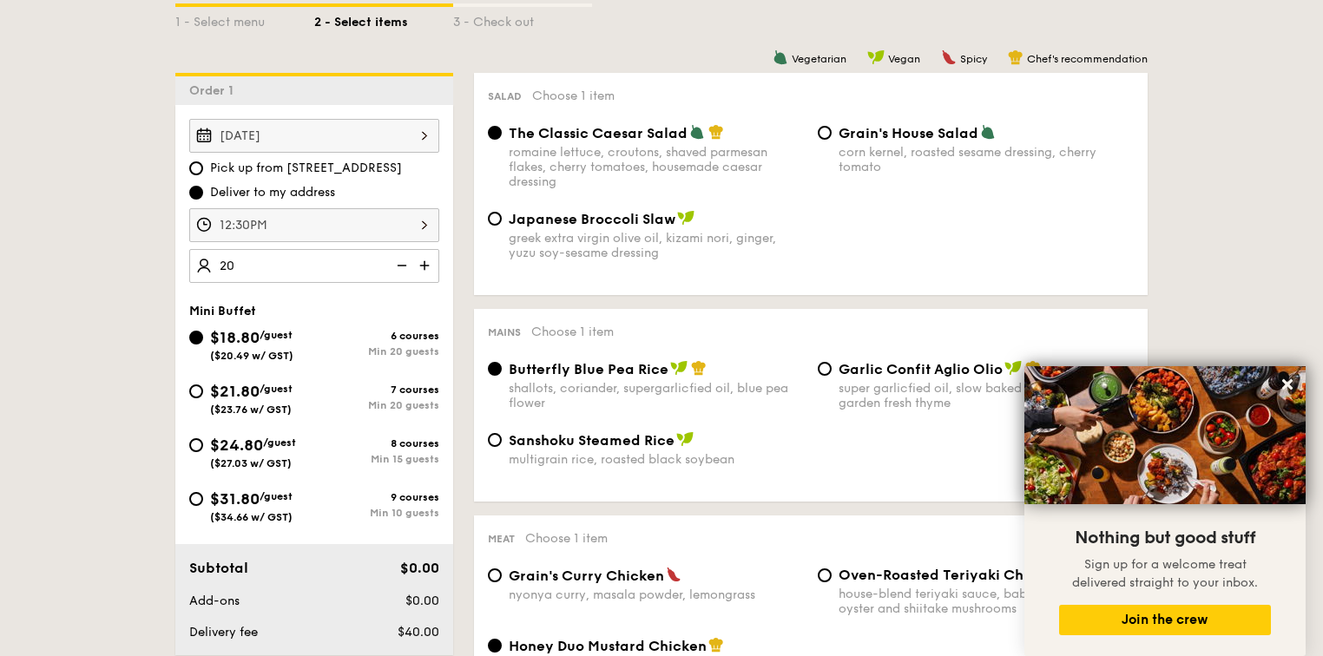
type input "20 guests"
click at [496, 208] on div "The Classic Caesar Salad romaine lettuce, croutons, shaved parmesan flakes, che…" at bounding box center [811, 167] width 660 height 86
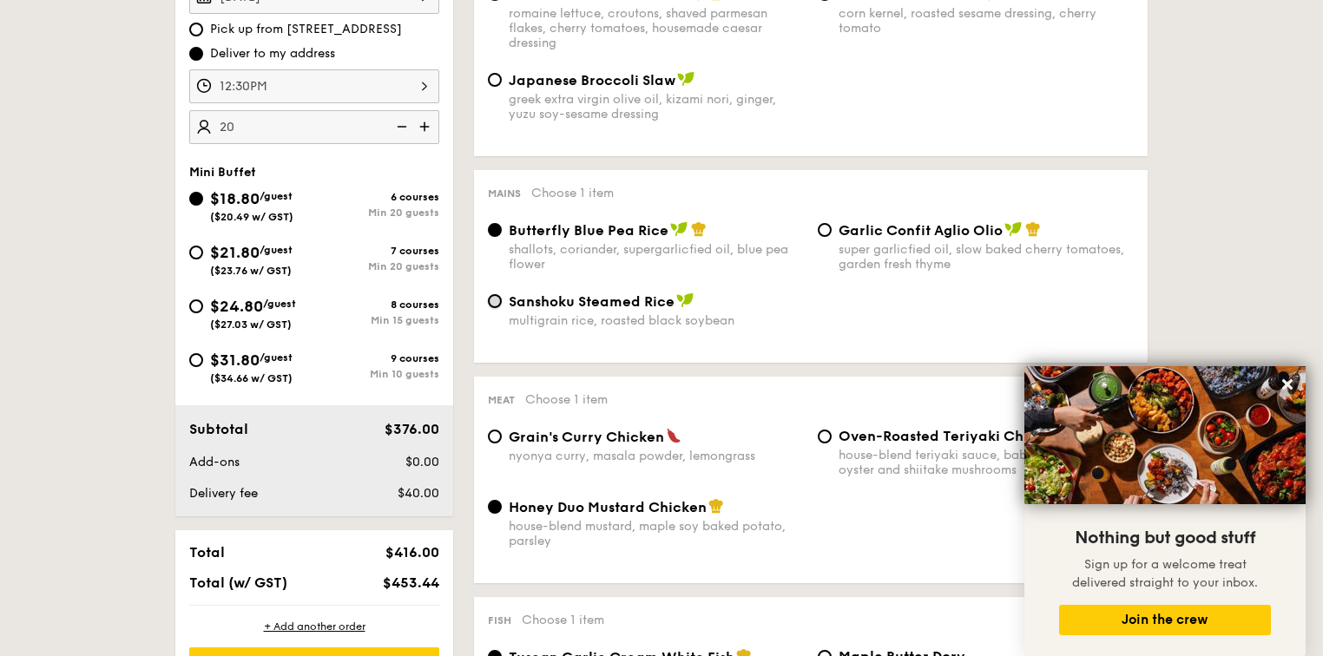
click at [493, 303] on input "Sanshoku Steamed Rice multigrain rice, roasted black soybean" at bounding box center [495, 301] width 14 height 14
radio input "true"
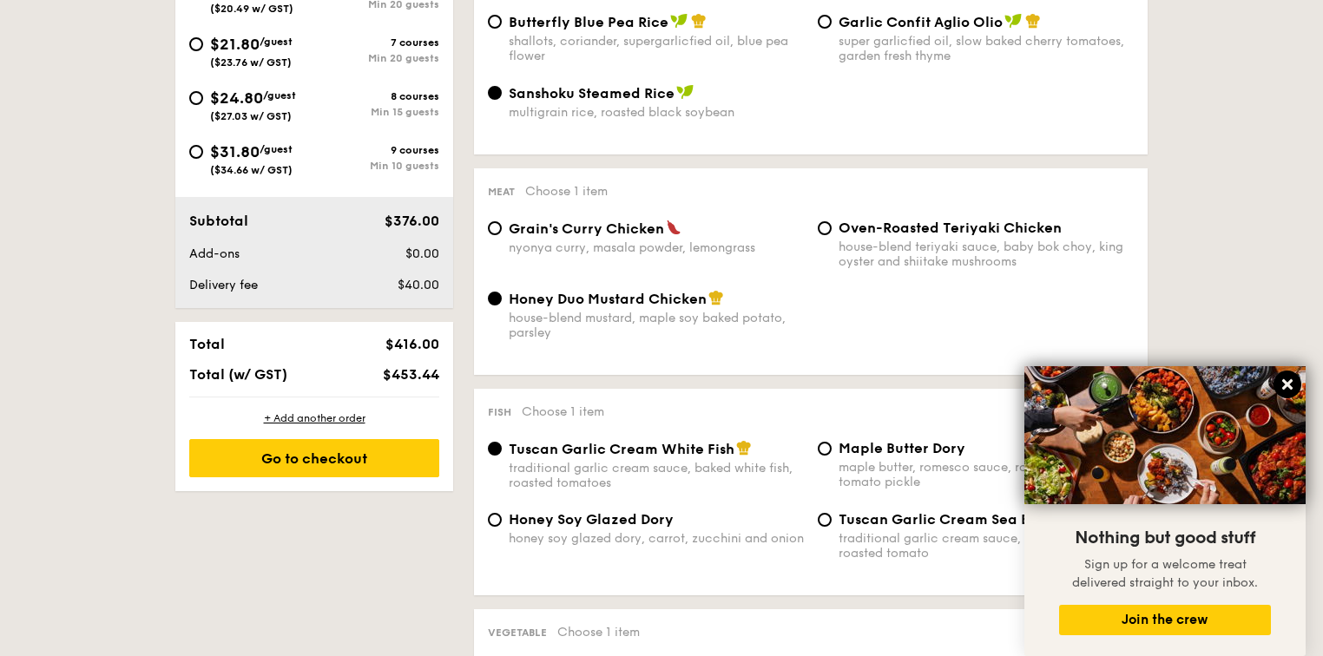
click at [1290, 382] on icon at bounding box center [1287, 384] width 10 height 10
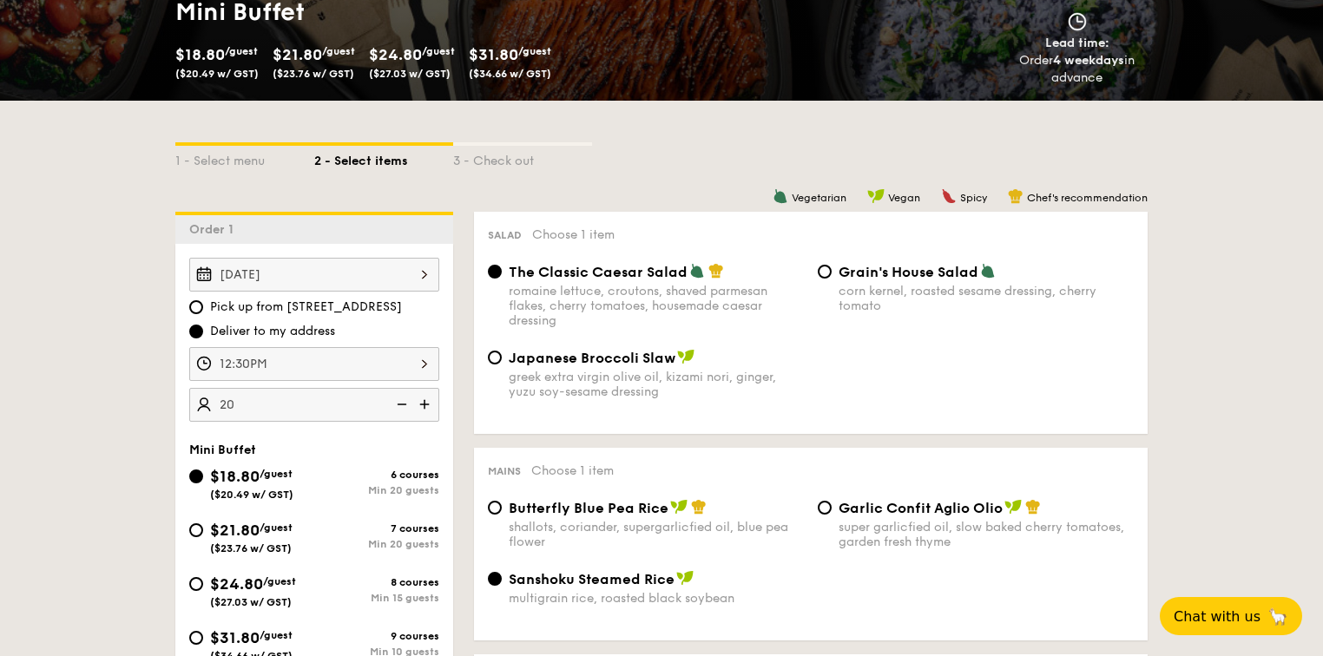
scroll to position [69, 0]
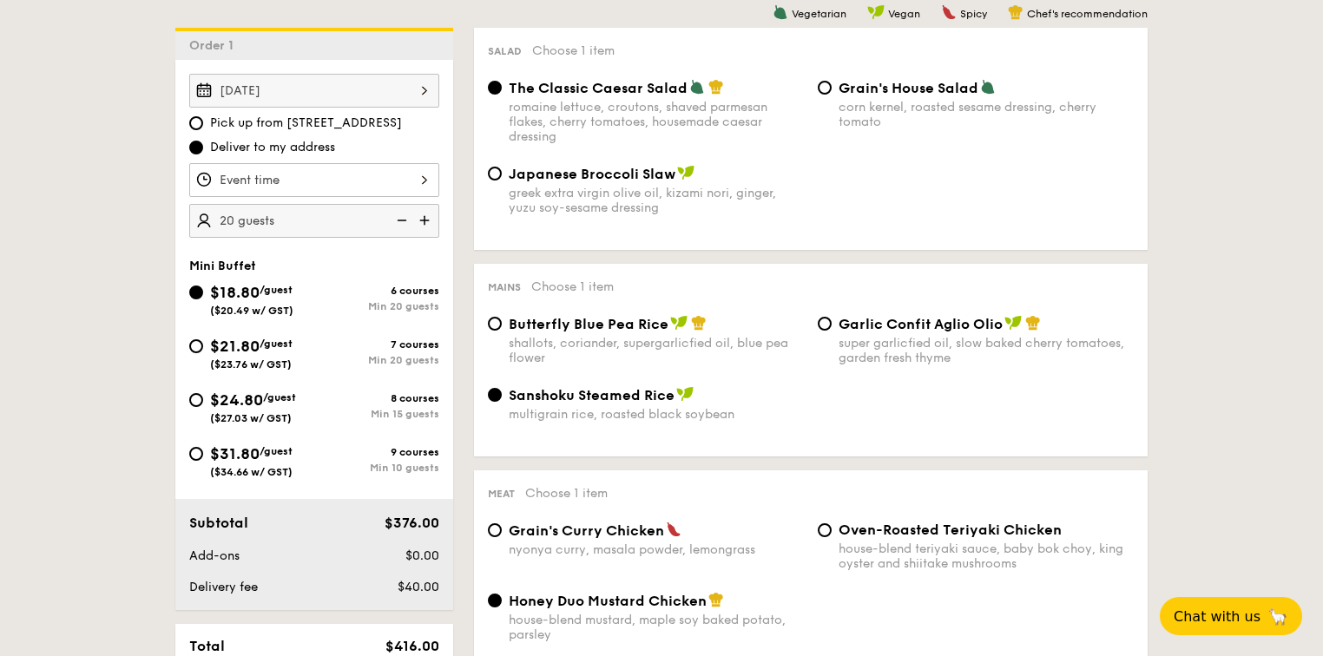
scroll to position [462, 0]
click at [486, 172] on div "Japanese Broccoli Slaw greek extra virgin olive oil, kizami [PERSON_NAME], yuzu…" at bounding box center [646, 190] width 330 height 50
click at [493, 177] on input "Japanese Broccoli Slaw greek extra virgin olive oil, kizami [PERSON_NAME], yuzu…" at bounding box center [495, 174] width 14 height 14
radio input "true"
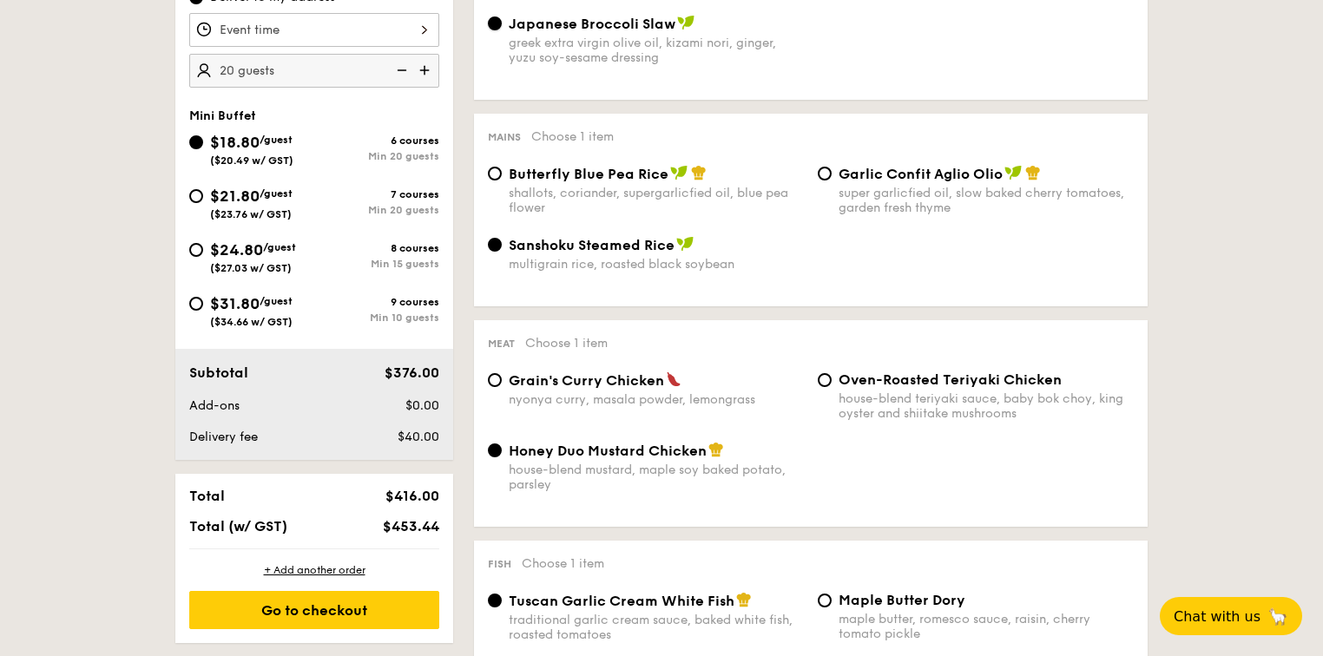
scroll to position [615, 0]
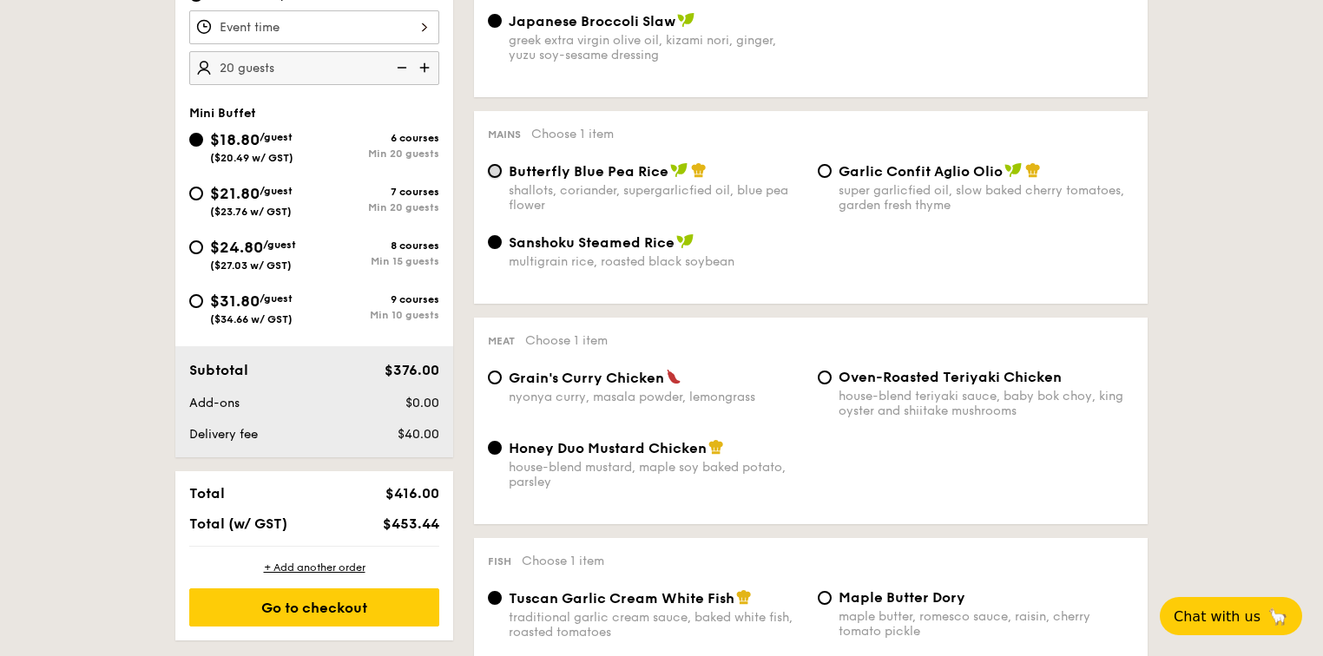
click at [497, 177] on input "Butterfly Blue Pea Rice shallots, coriander, supergarlicfied oil, blue pea flow…" at bounding box center [495, 171] width 14 height 14
radio input "true"
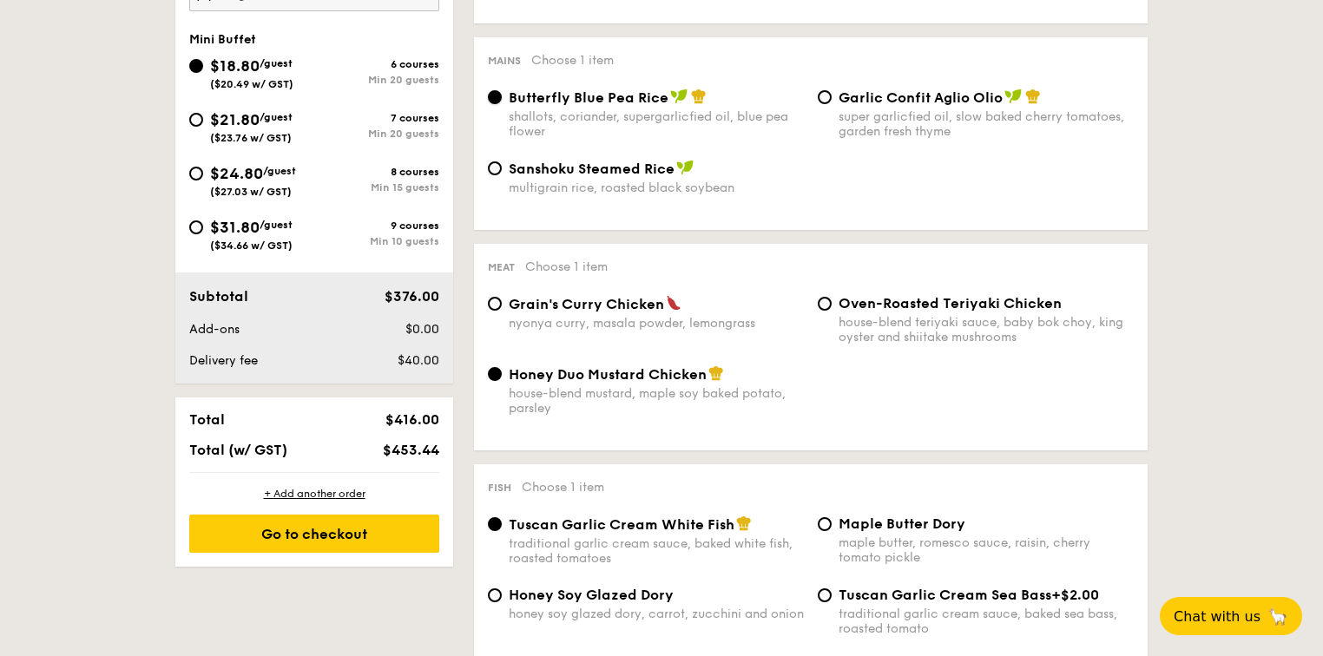
scroll to position [701, 0]
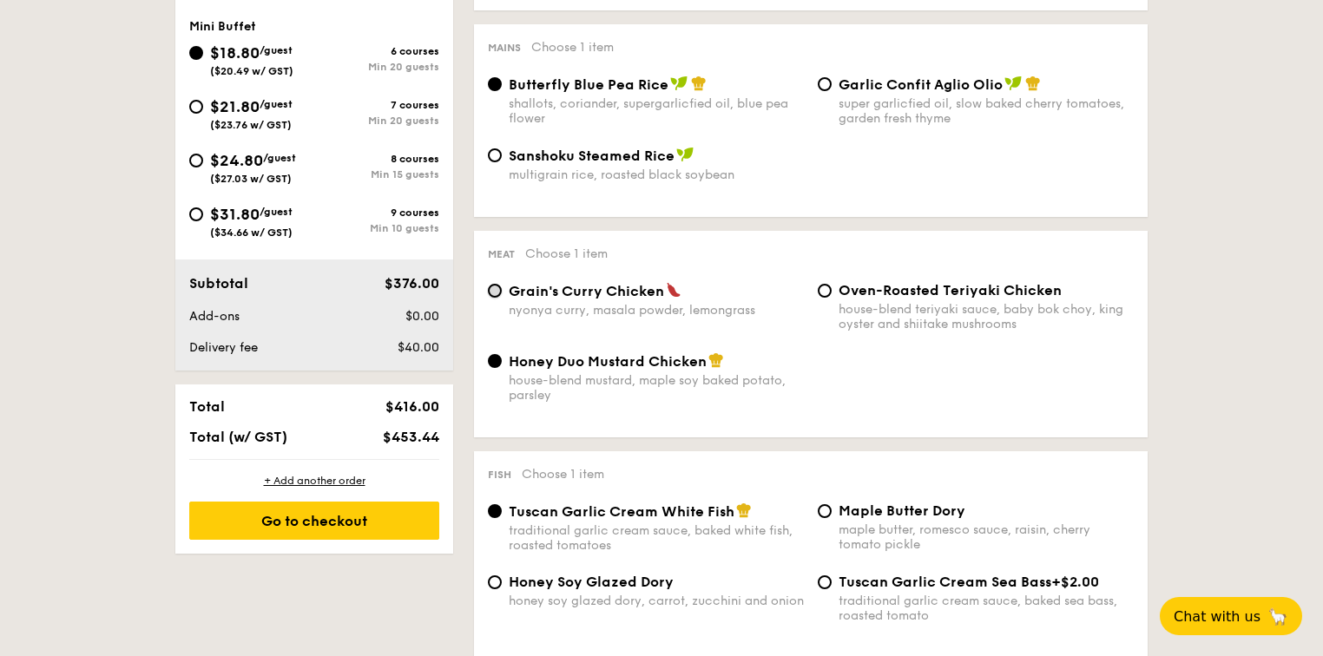
click at [491, 293] on input "Grain's Curry Chicken nyonya curry, masala powder, lemongrass" at bounding box center [495, 291] width 14 height 14
radio input "true"
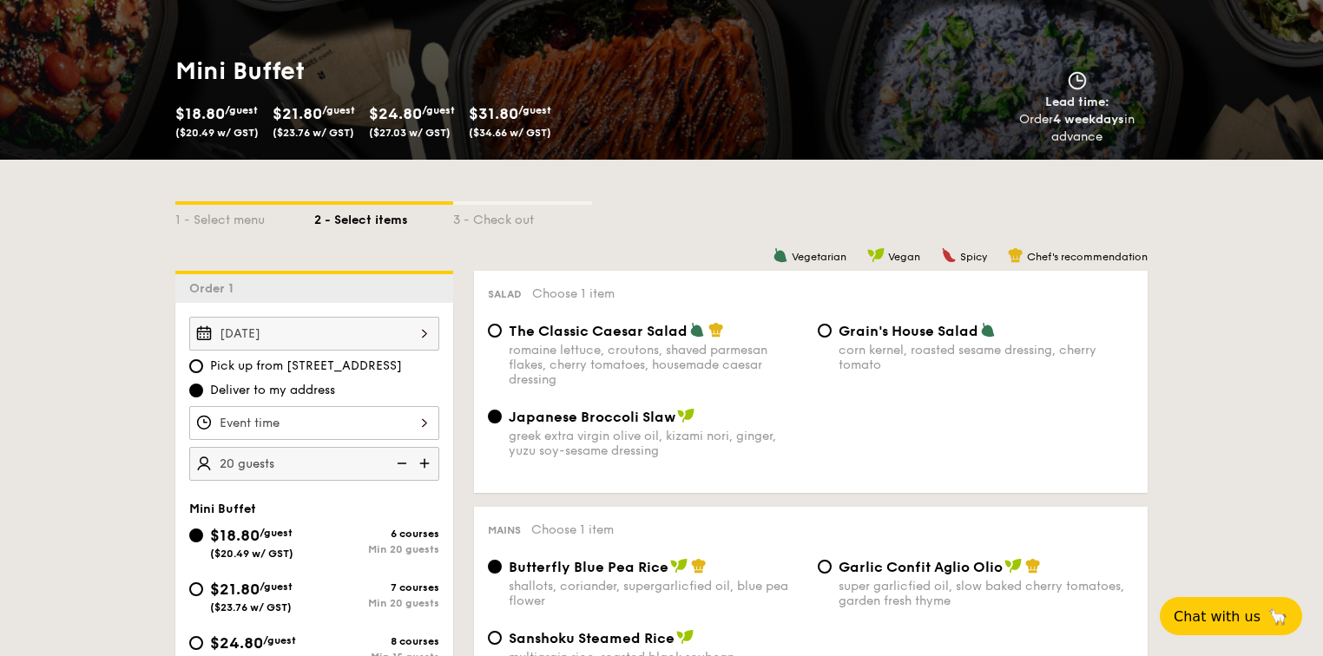
scroll to position [0, 0]
